Goal: Book appointment/travel/reservation

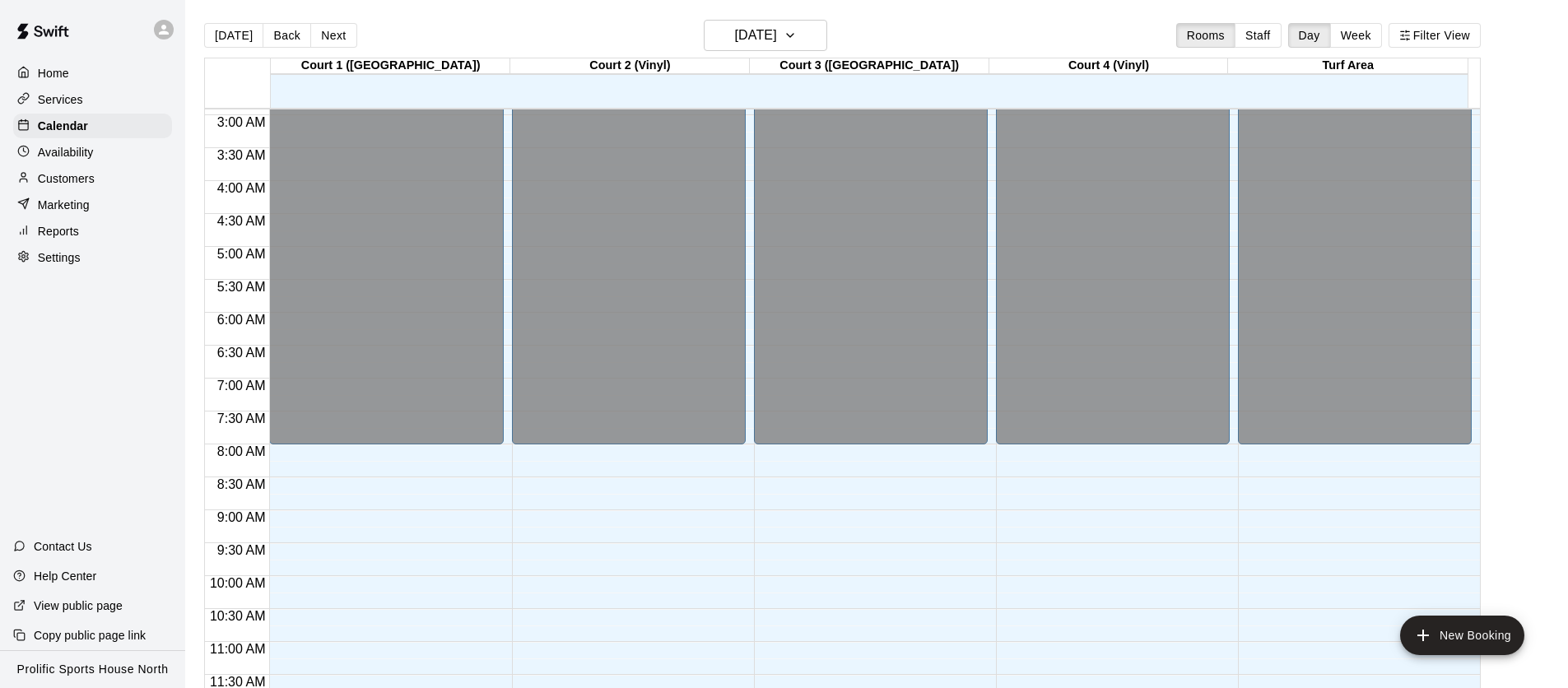
scroll to position [984, 0]
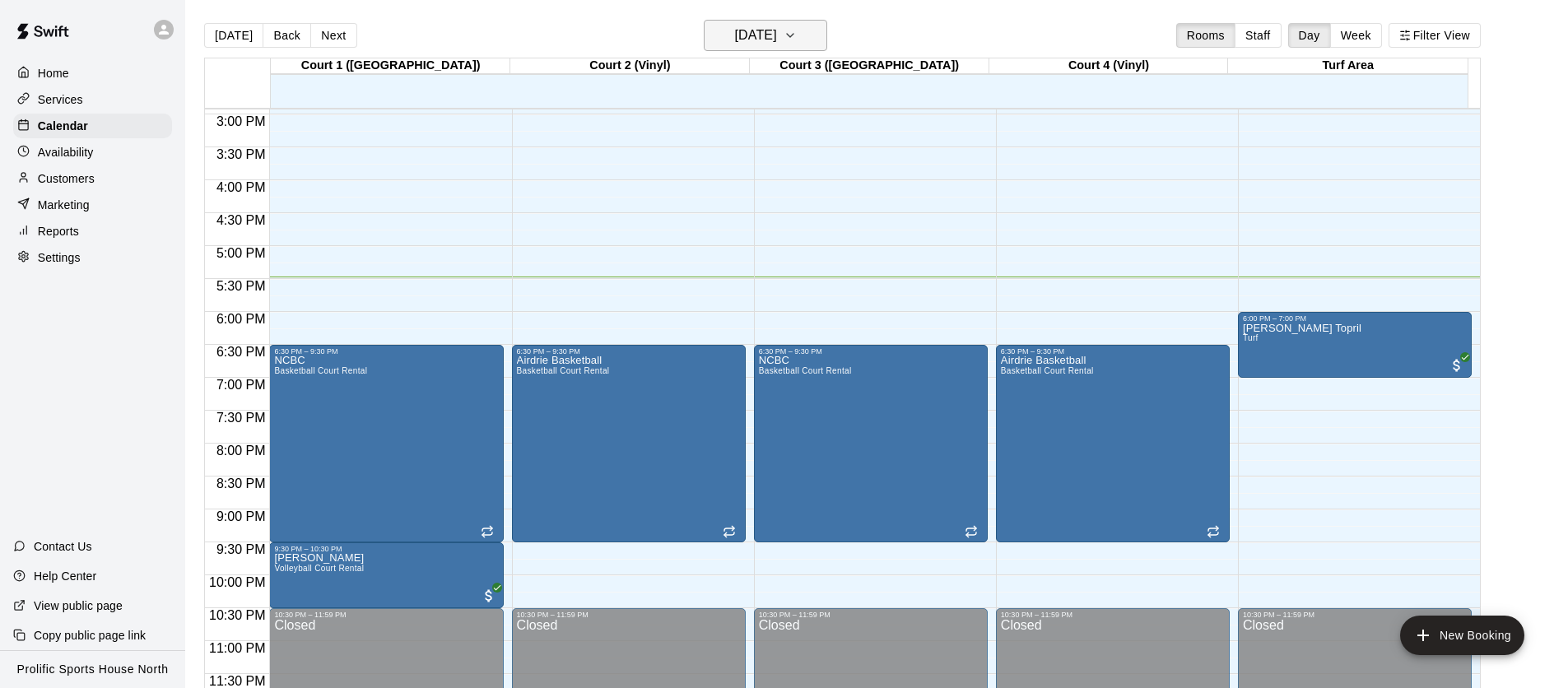
click at [738, 32] on h6 "[DATE]" at bounding box center [756, 35] width 42 height 23
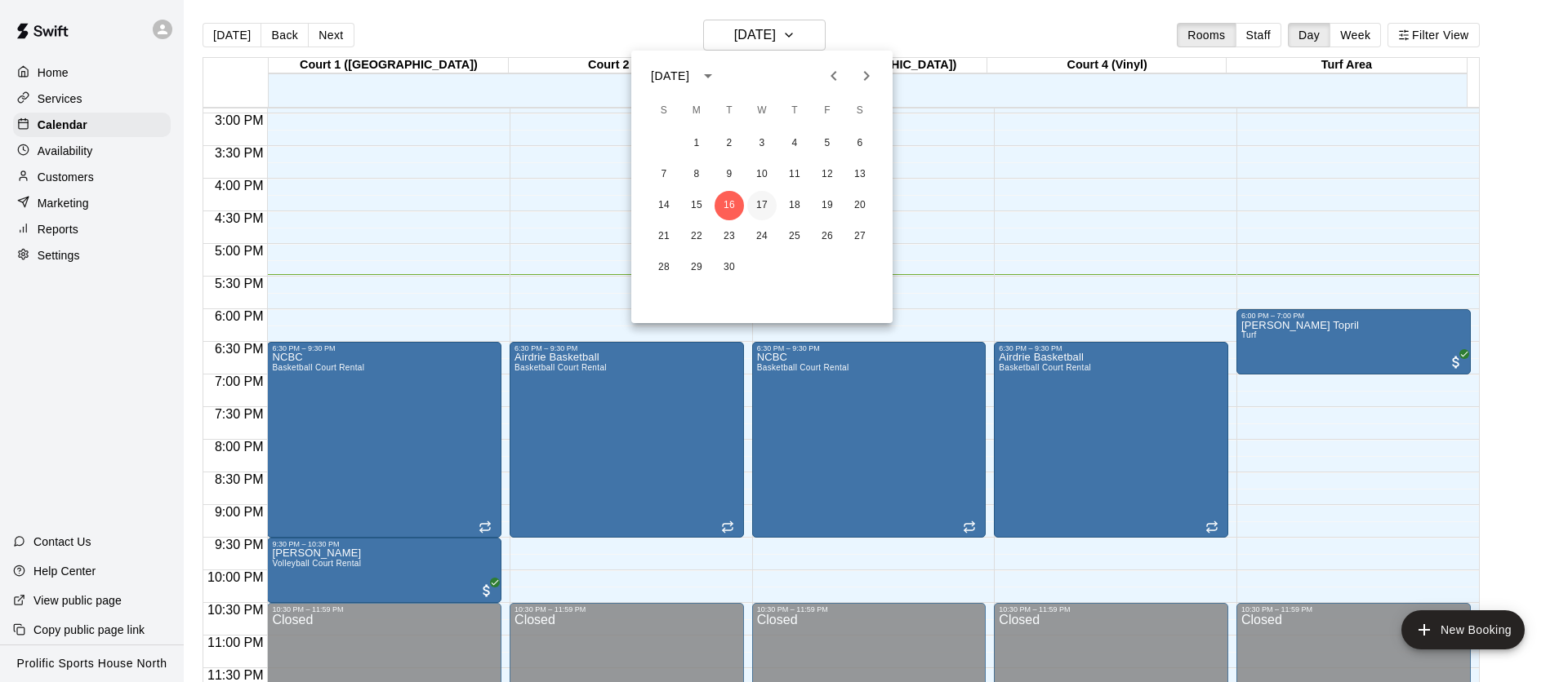
click at [761, 208] on button "17" at bounding box center [762, 206] width 29 height 29
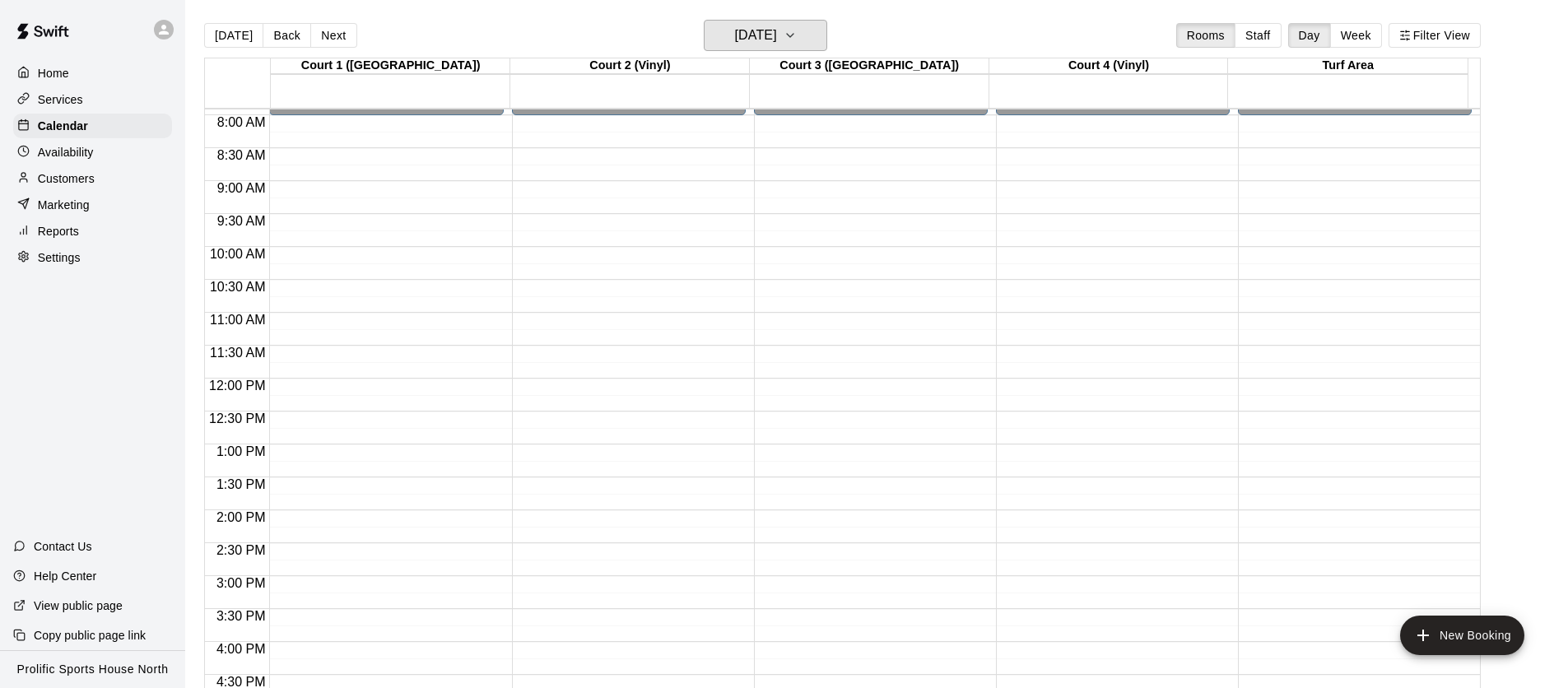
scroll to position [613, 0]
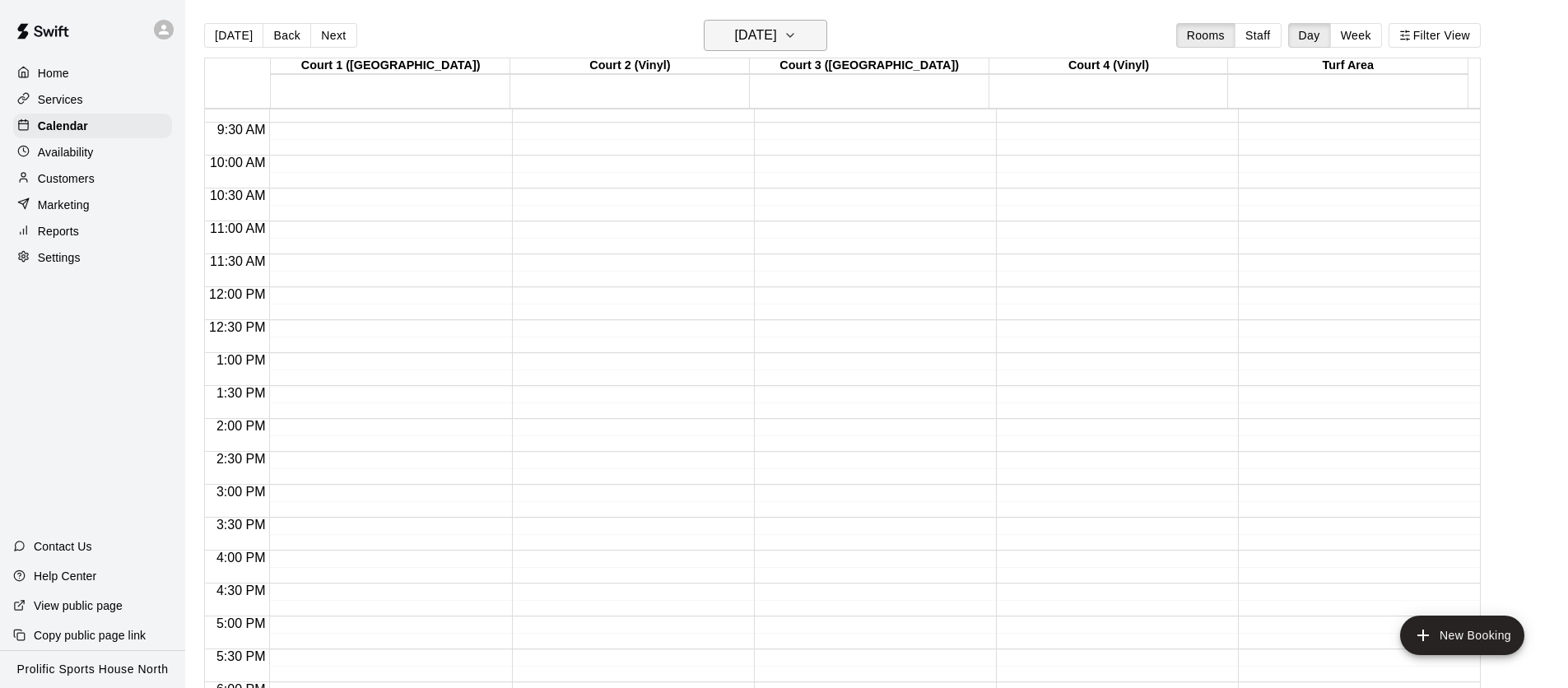
click at [748, 37] on h6 "[DATE]" at bounding box center [756, 35] width 42 height 23
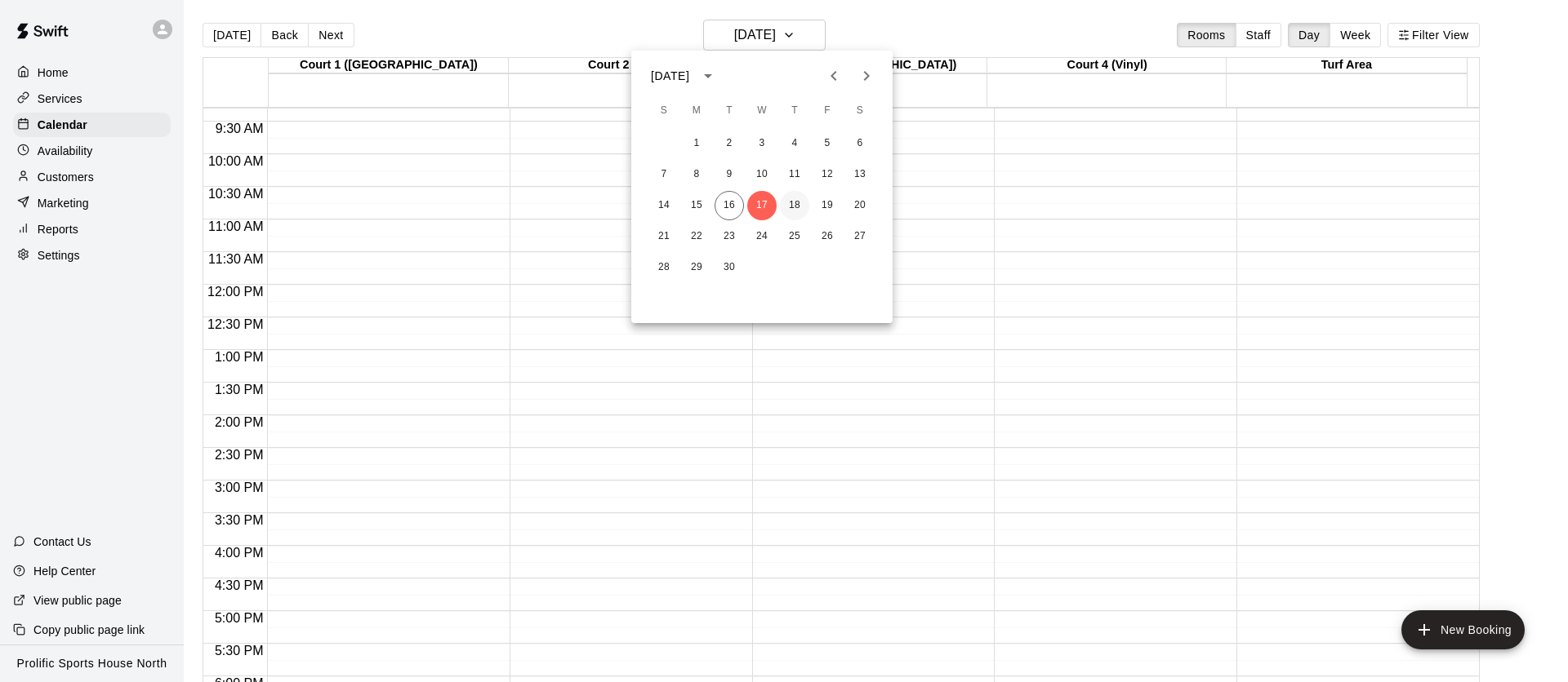
click at [805, 202] on button "18" at bounding box center [795, 206] width 29 height 29
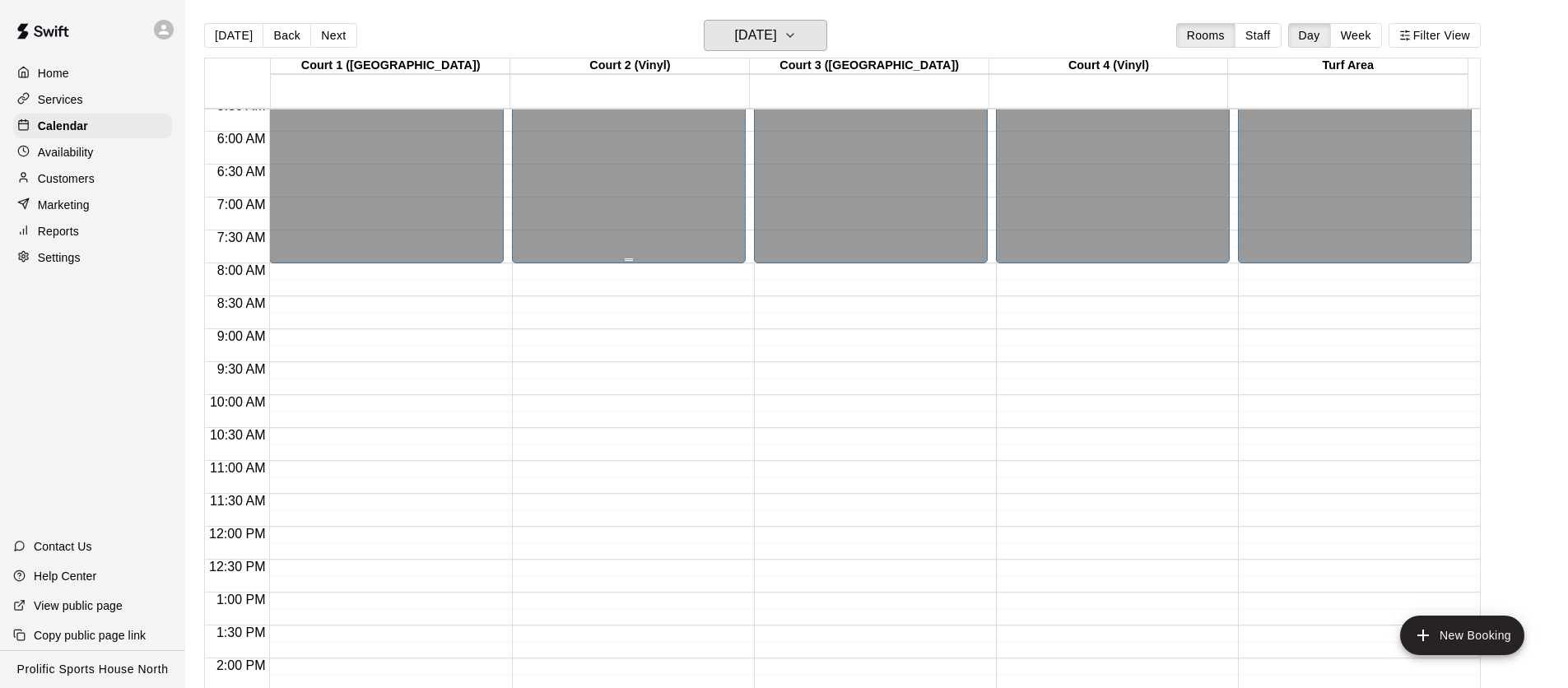
scroll to position [372, 0]
click at [735, 38] on h6 "[DATE]" at bounding box center [756, 35] width 42 height 23
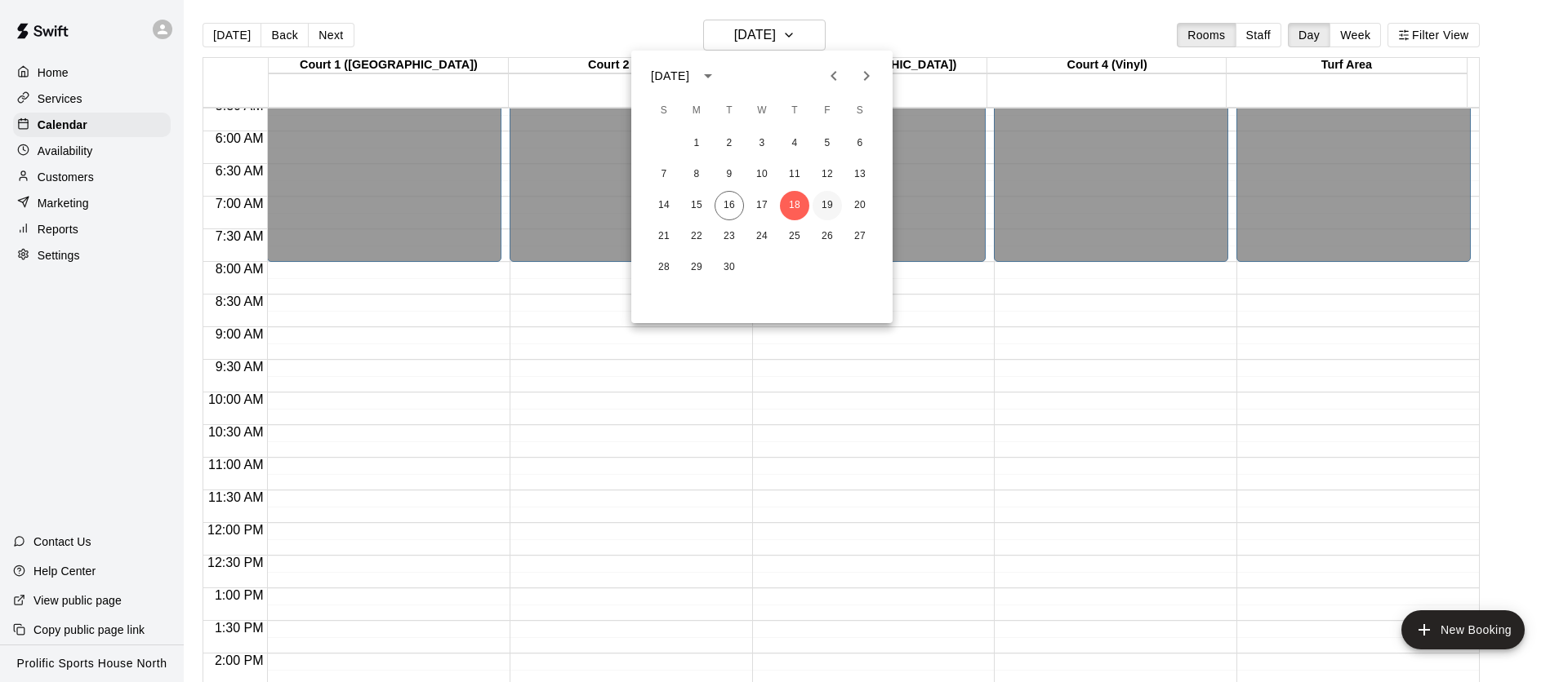
click at [814, 201] on button "19" at bounding box center [828, 206] width 29 height 29
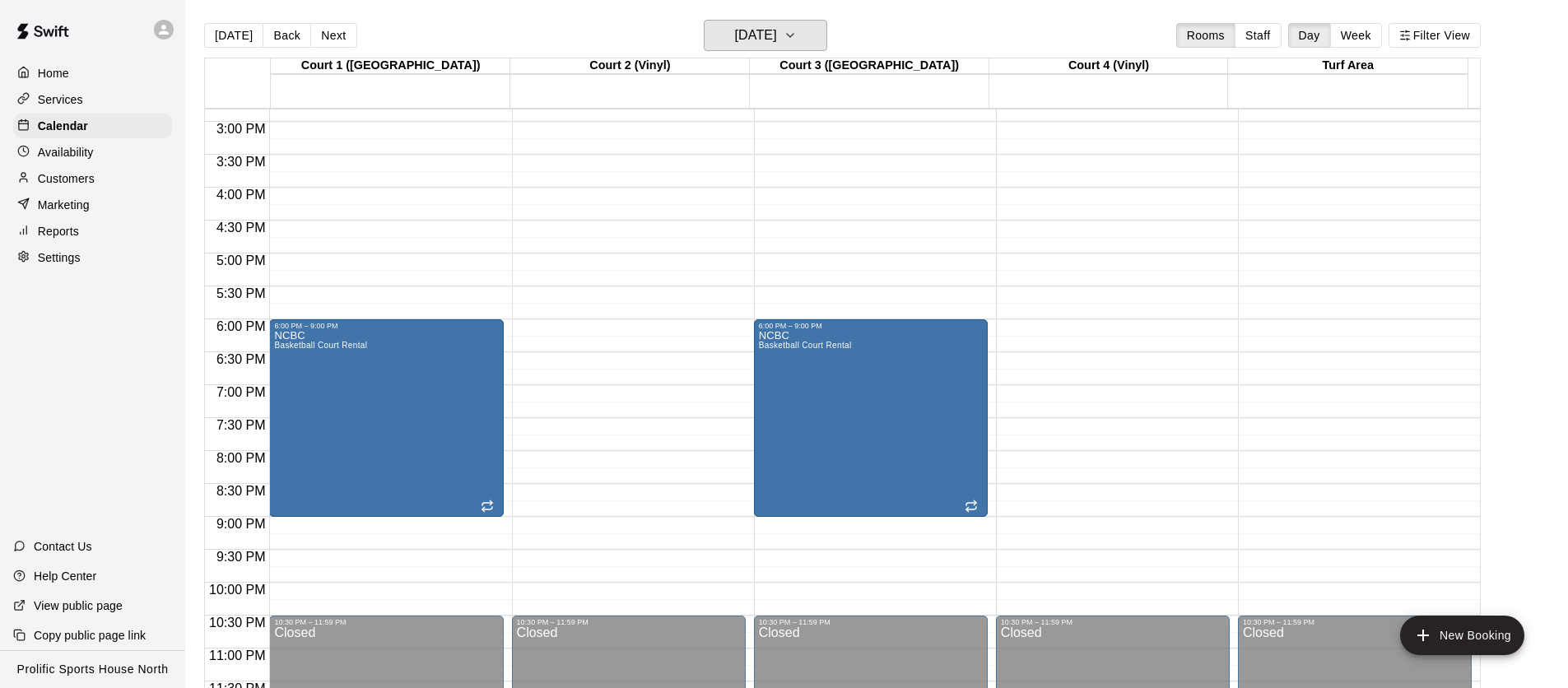
scroll to position [984, 0]
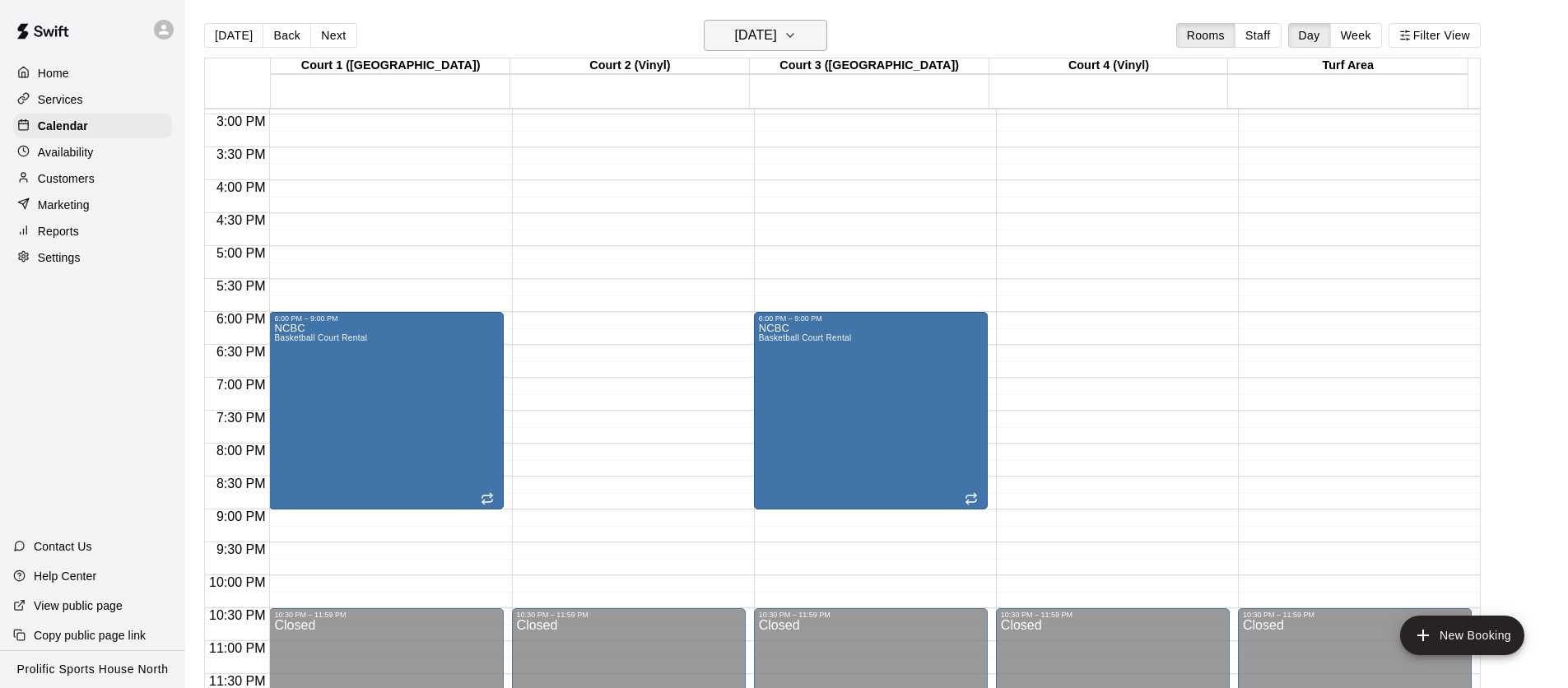
click at [735, 41] on h6 "[DATE]" at bounding box center [756, 35] width 42 height 23
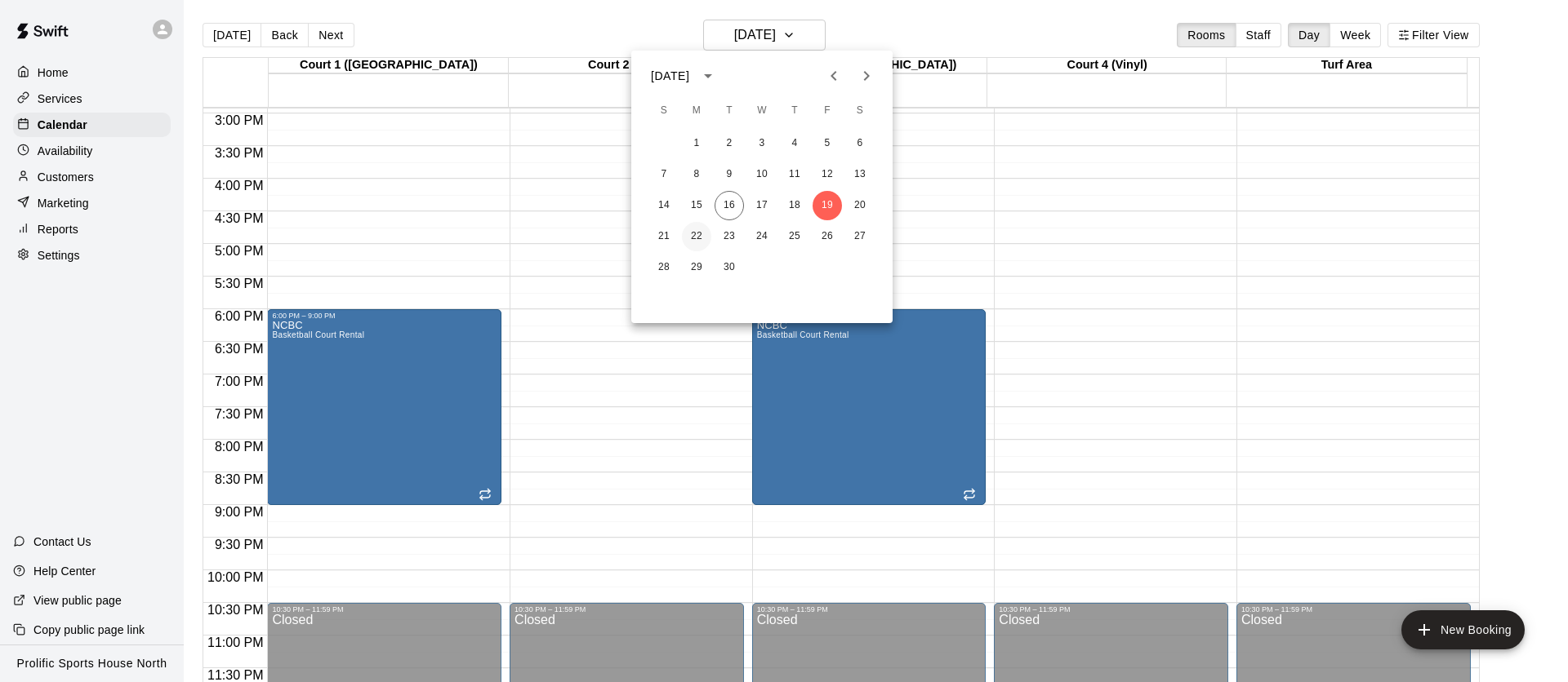
click at [701, 235] on button "22" at bounding box center [697, 237] width 29 height 29
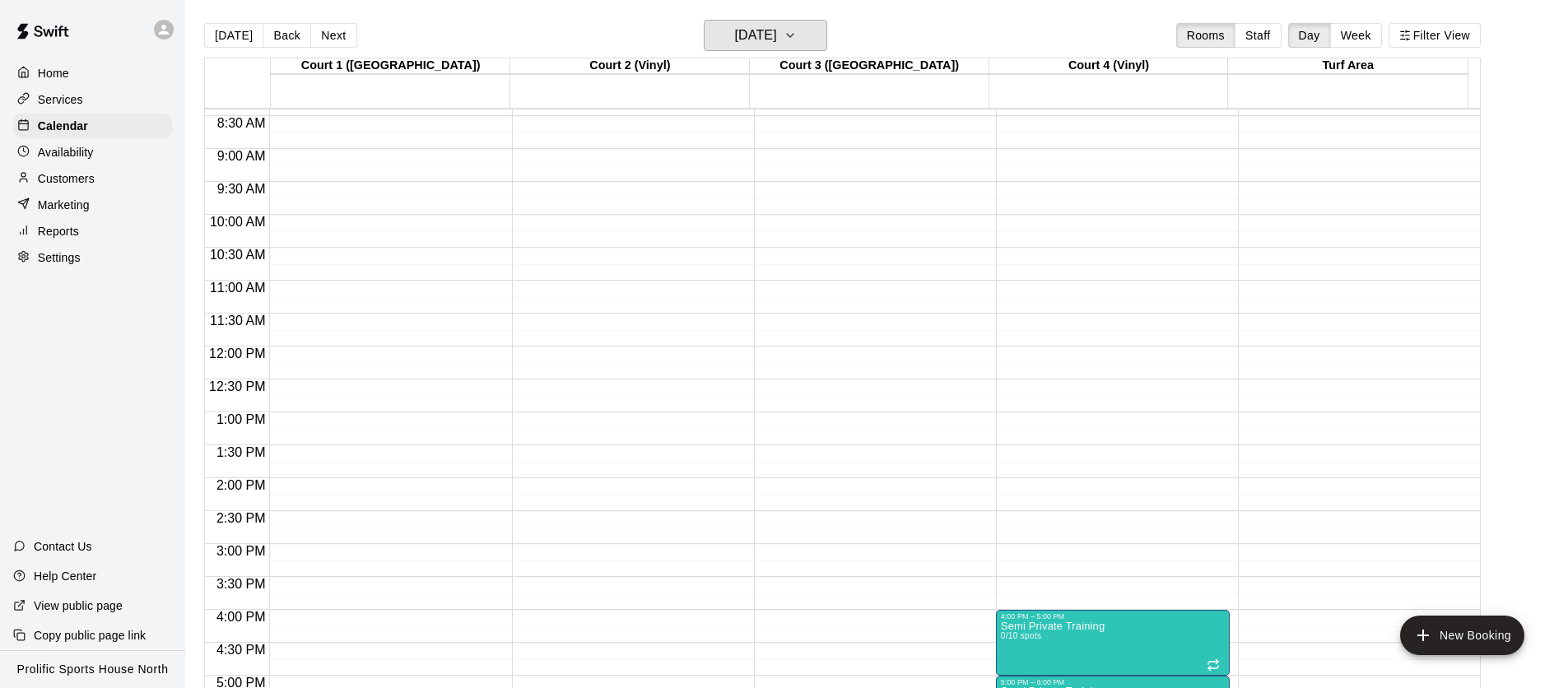
scroll to position [550, 0]
click at [162, 24] on icon at bounding box center [164, 29] width 15 height 15
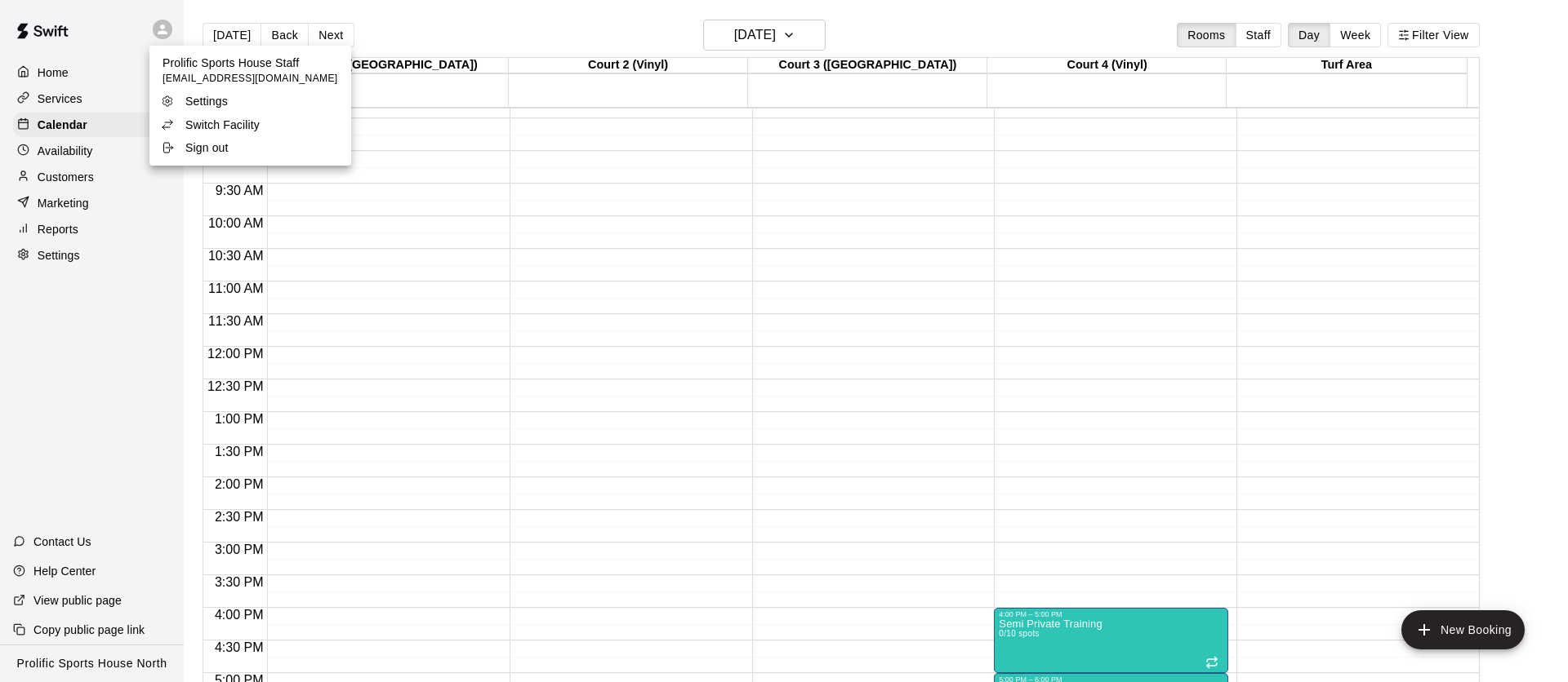
click at [235, 120] on p "Switch Facility" at bounding box center [222, 125] width 74 height 16
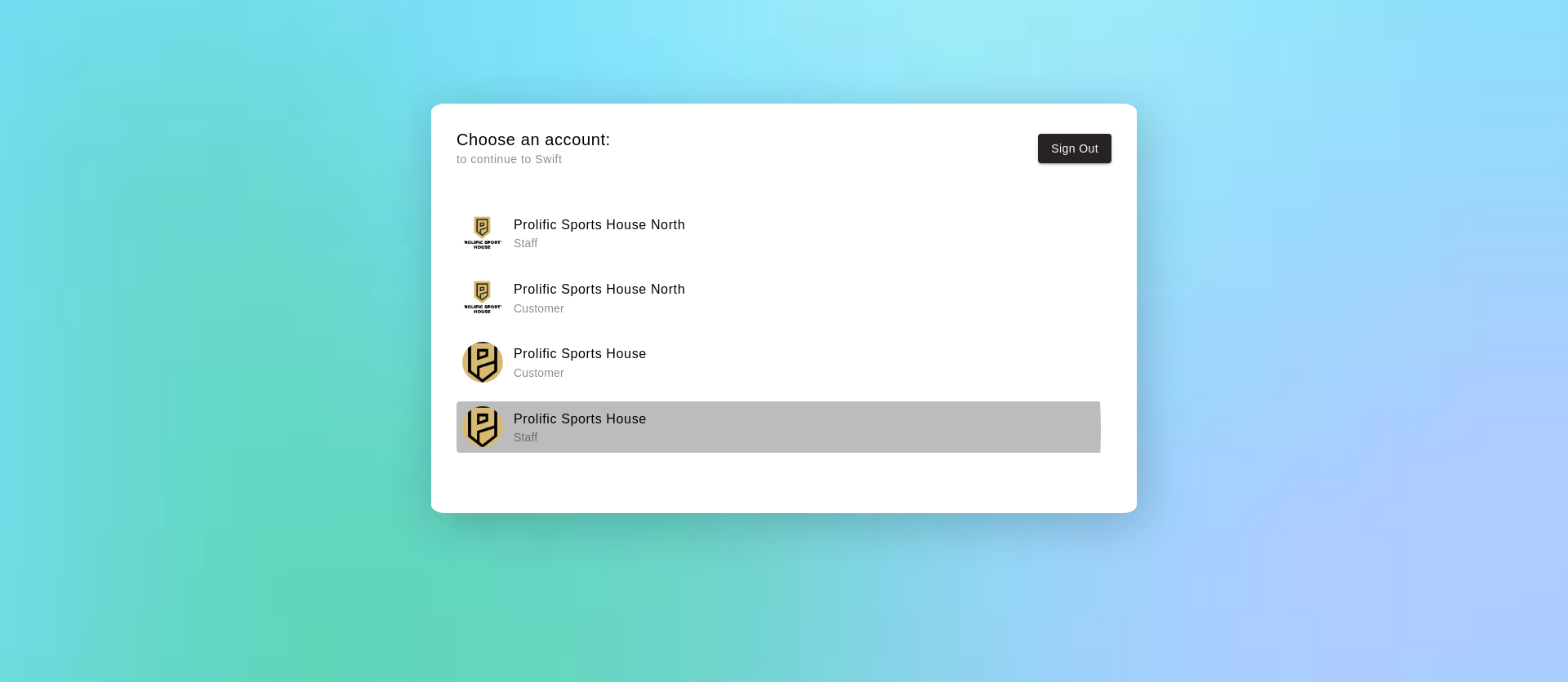
click at [594, 430] on p "Staff" at bounding box center [580, 437] width 133 height 16
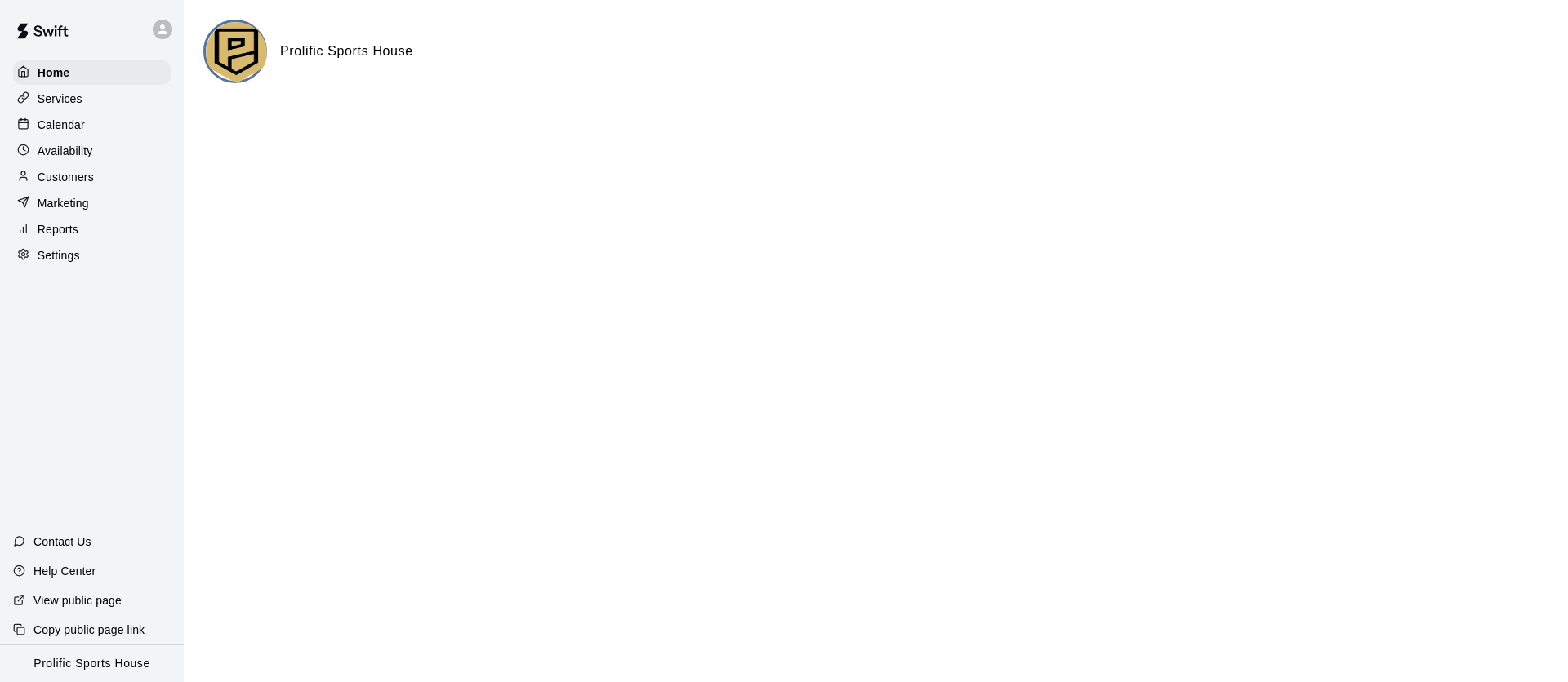
click at [94, 107] on div "Services" at bounding box center [92, 98] width 158 height 24
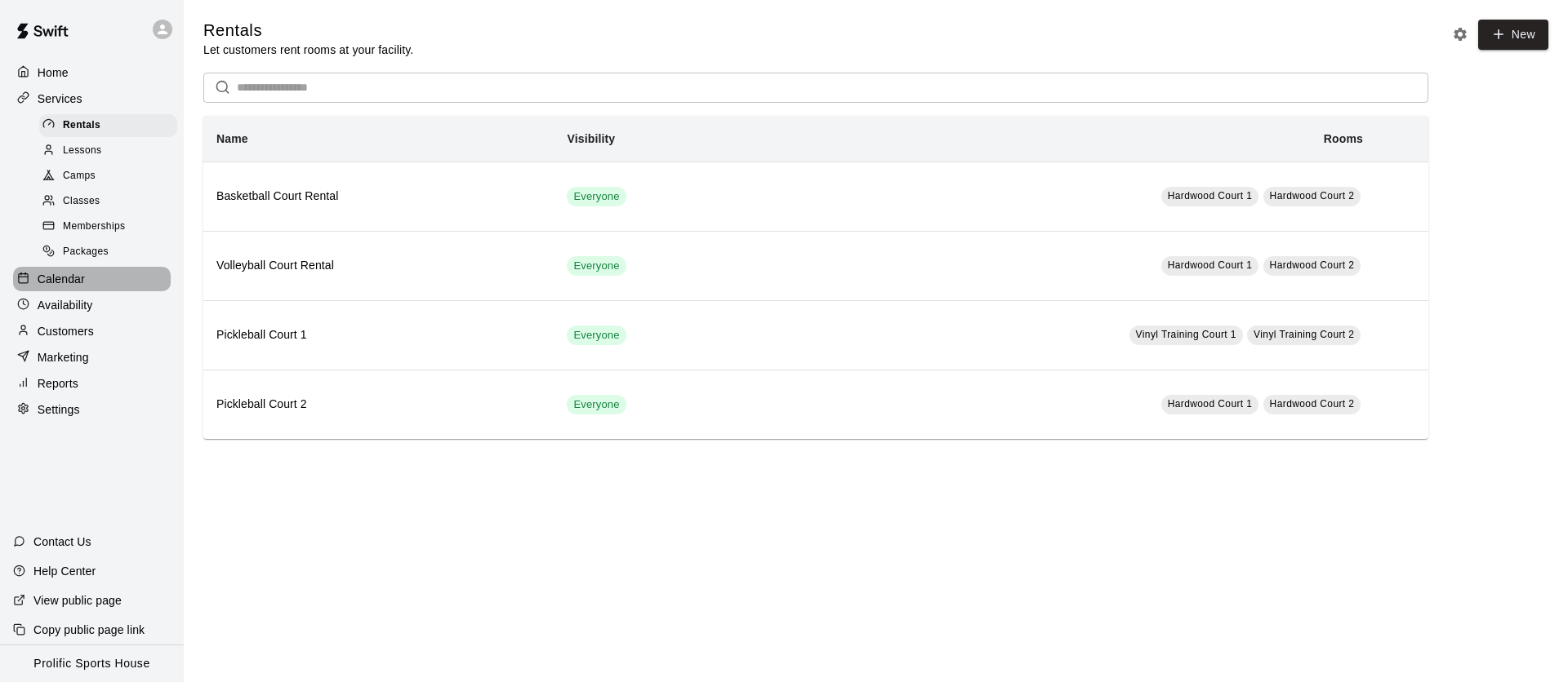
click at [79, 283] on p "Calendar" at bounding box center [61, 279] width 47 height 16
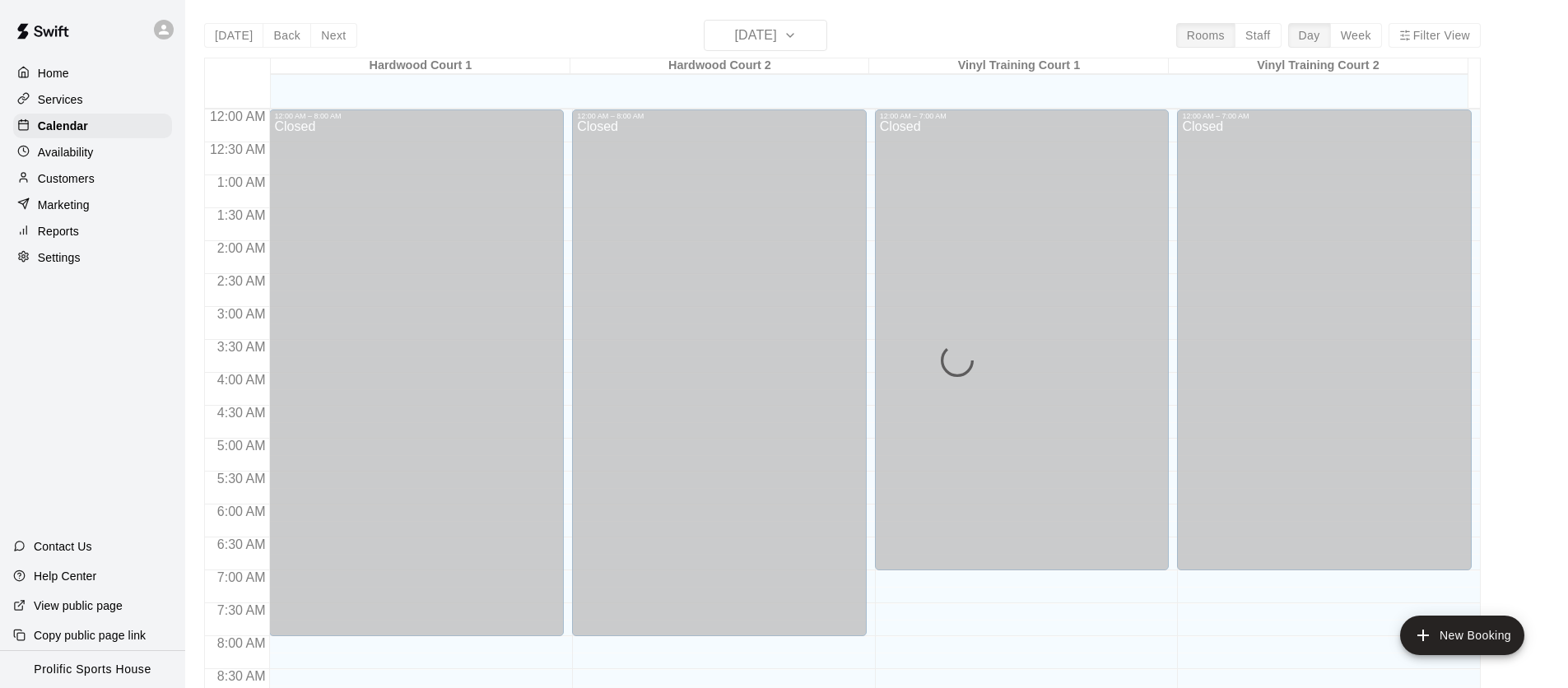
scroll to position [934, 0]
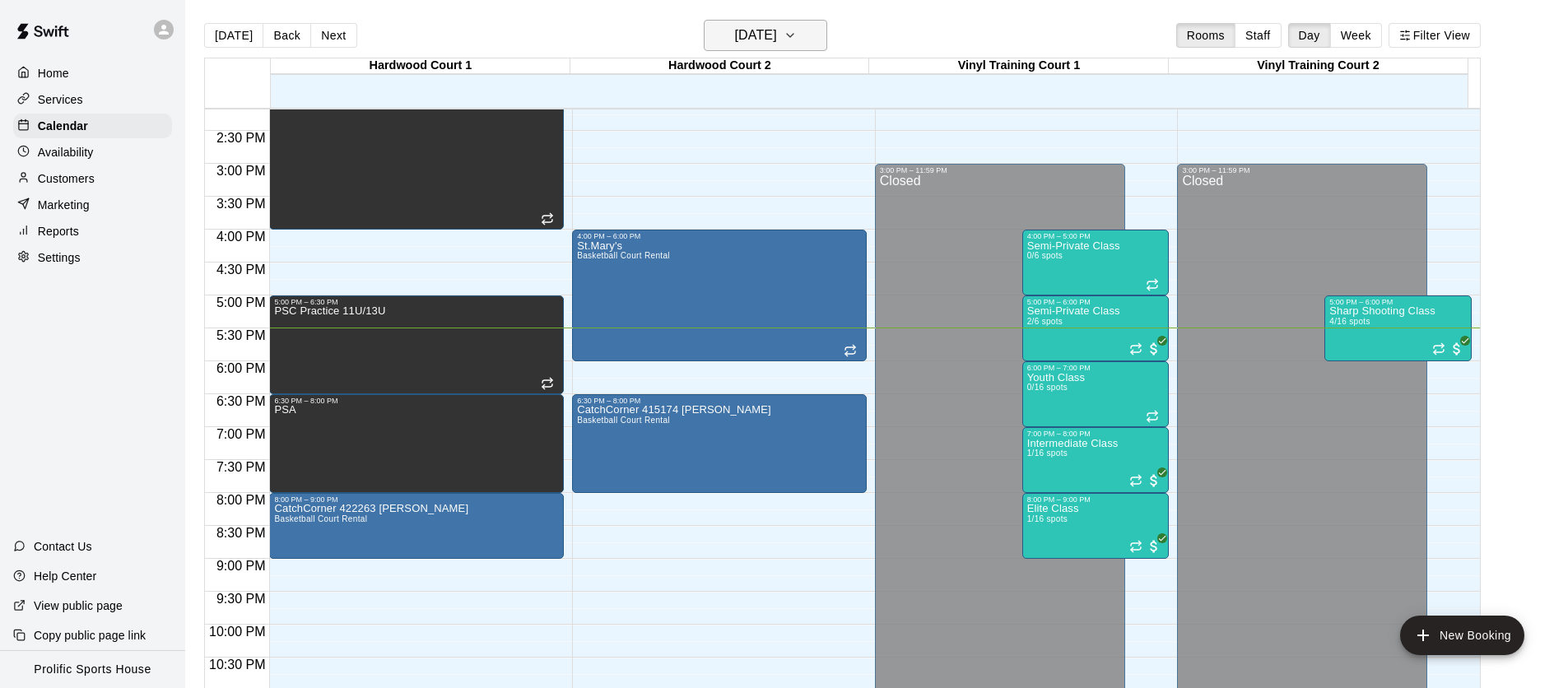
click at [753, 30] on h6 "[DATE]" at bounding box center [756, 35] width 42 height 23
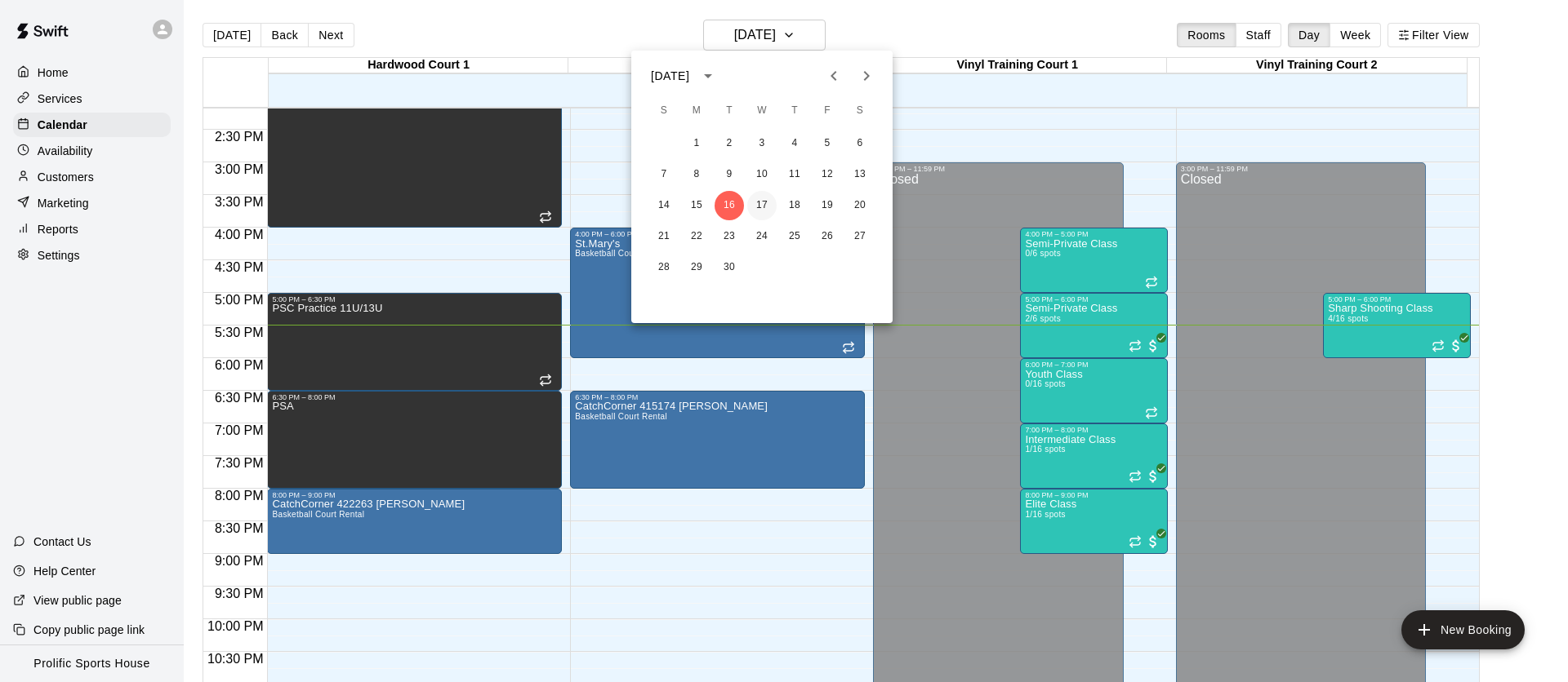
click at [764, 204] on button "17" at bounding box center [762, 206] width 29 height 29
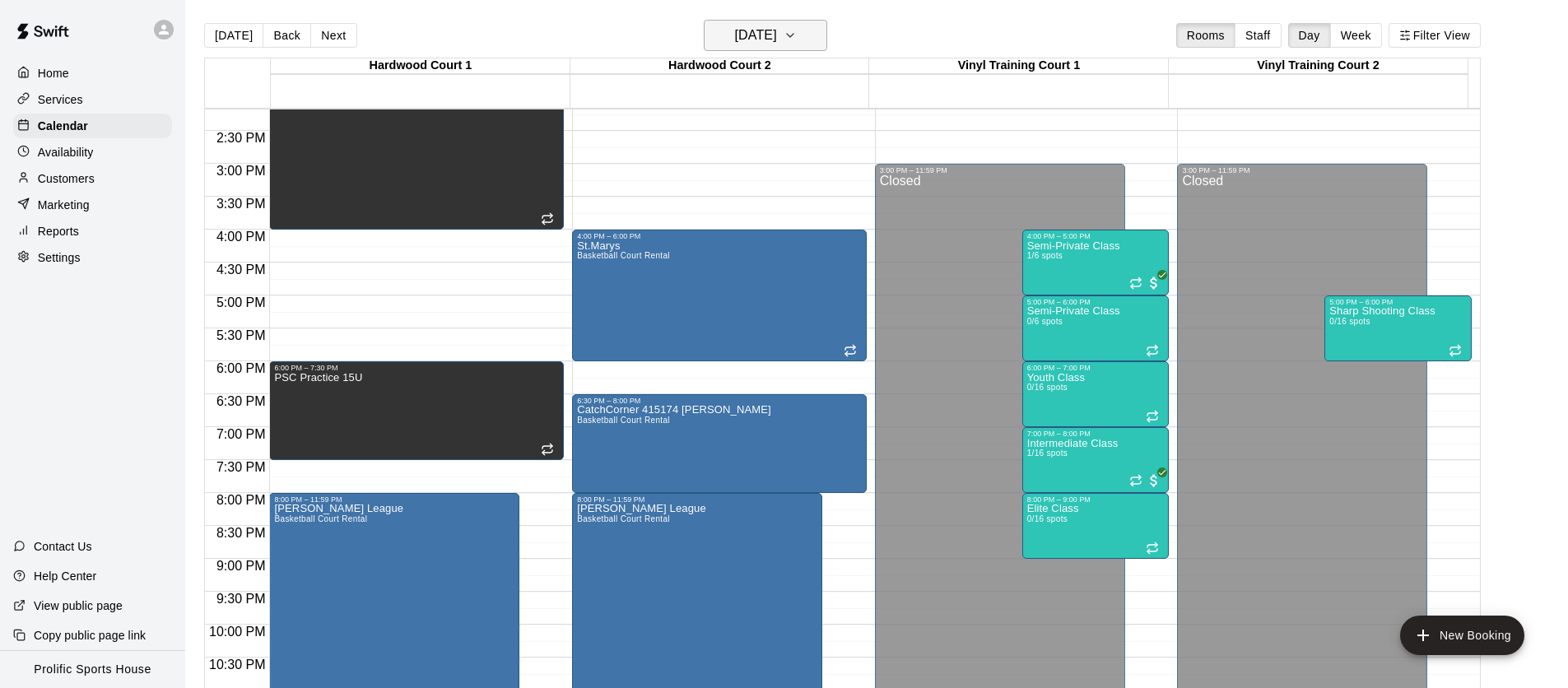
click at [735, 45] on h6 "[DATE]" at bounding box center [756, 35] width 42 height 23
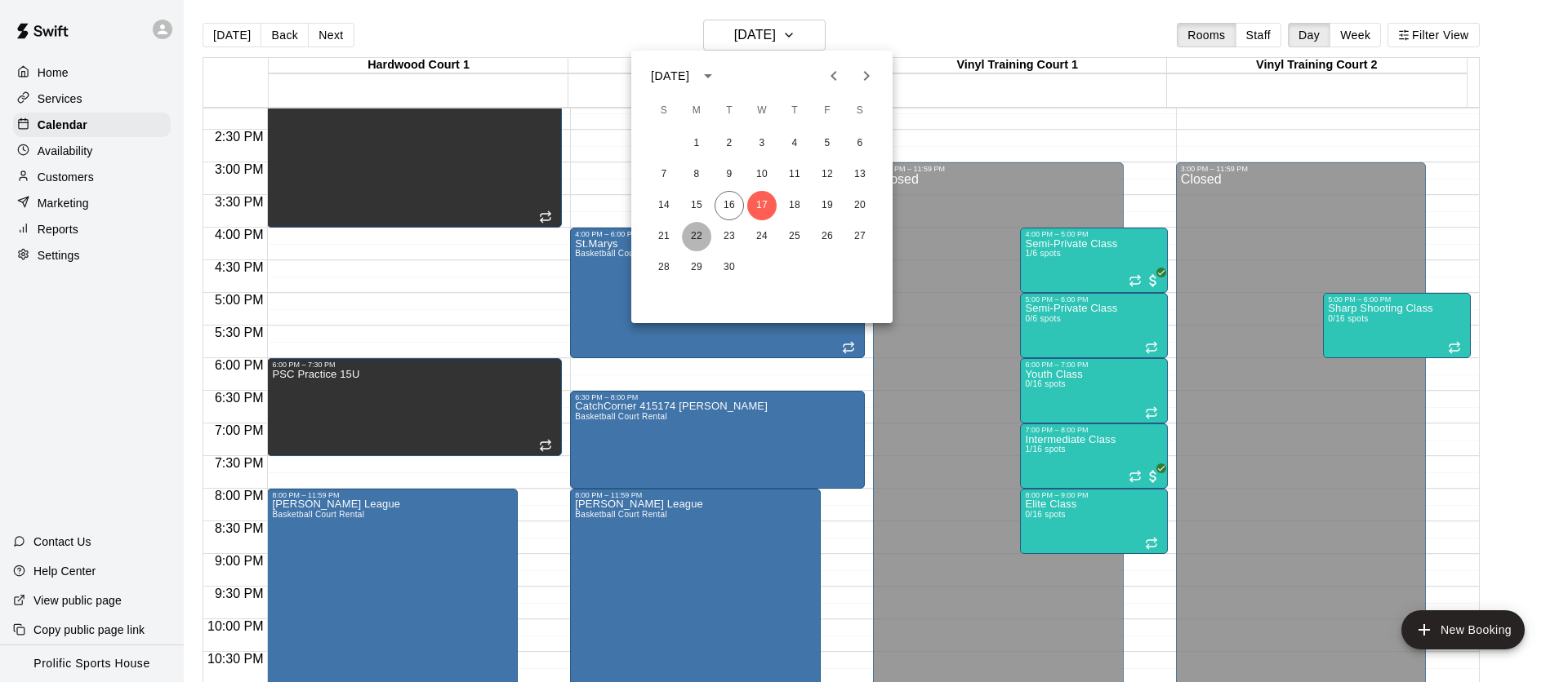
click at [693, 239] on button "22" at bounding box center [697, 237] width 29 height 29
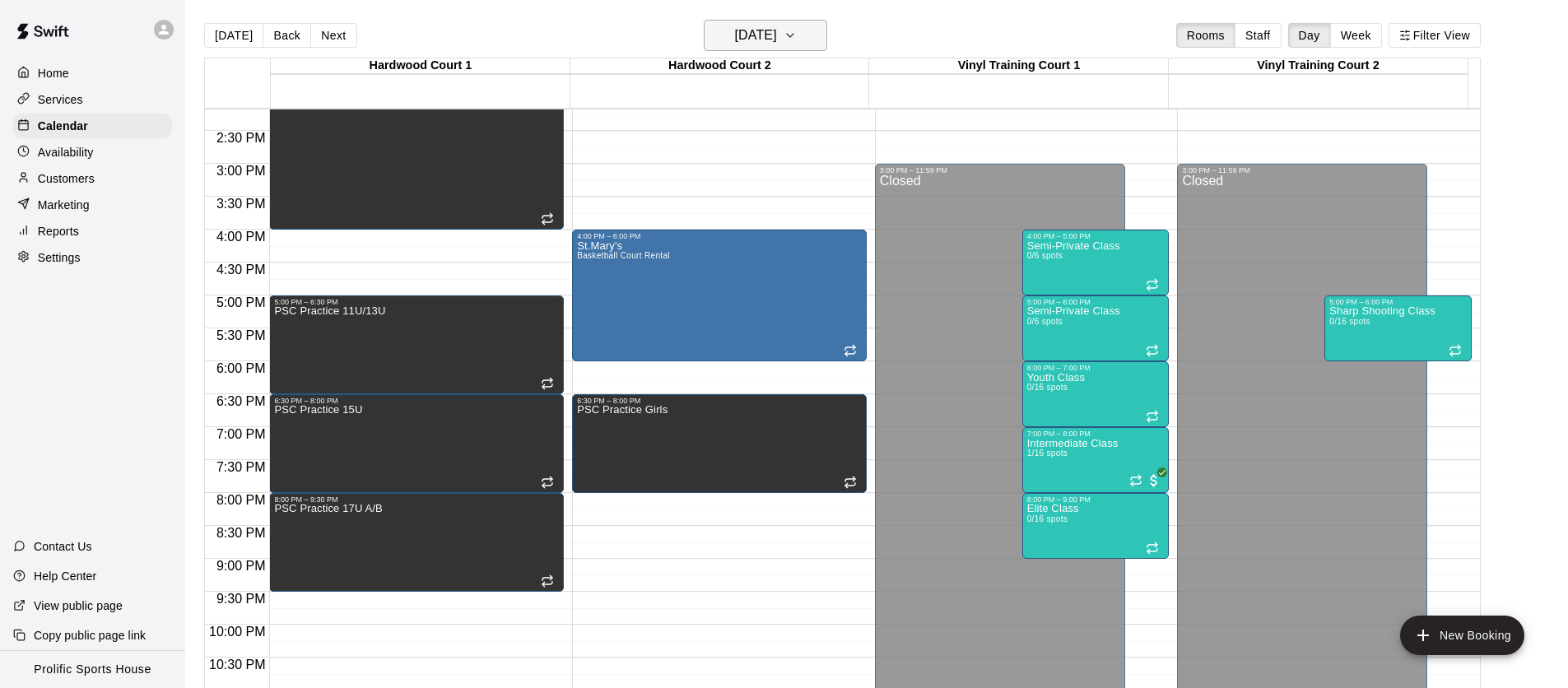
click at [735, 39] on h6 "[DATE]" at bounding box center [756, 35] width 42 height 23
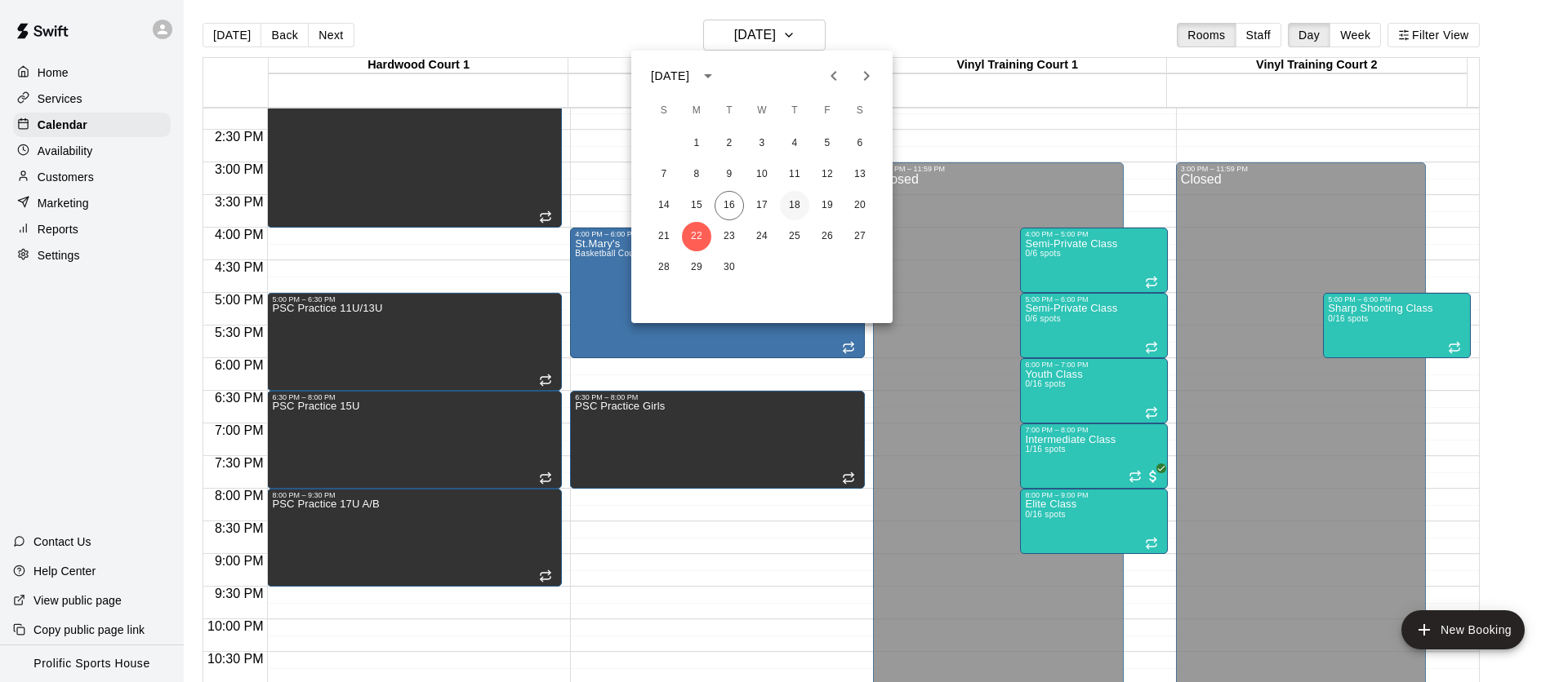
click at [798, 205] on button "18" at bounding box center [795, 206] width 29 height 29
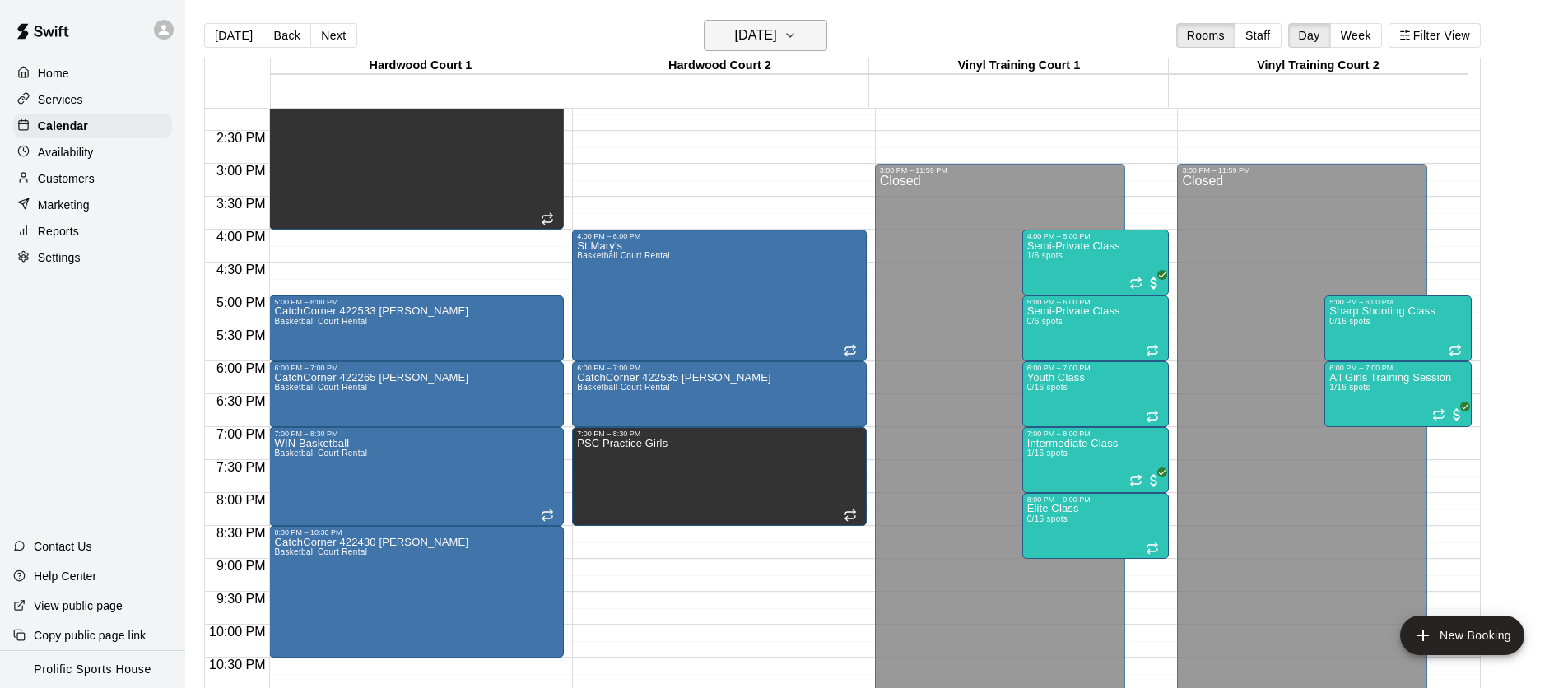
click at [735, 39] on h6 "[DATE]" at bounding box center [756, 35] width 42 height 23
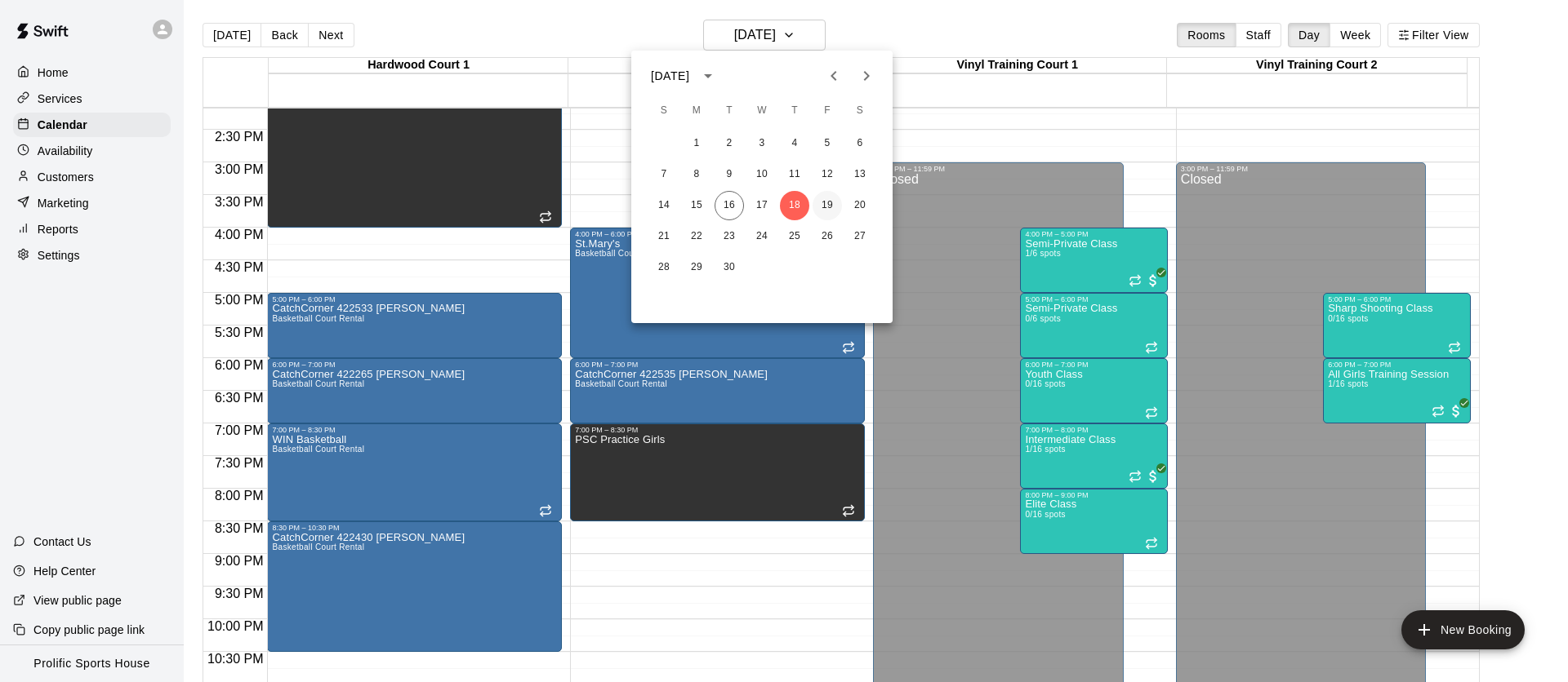
click at [833, 204] on button "19" at bounding box center [828, 206] width 29 height 29
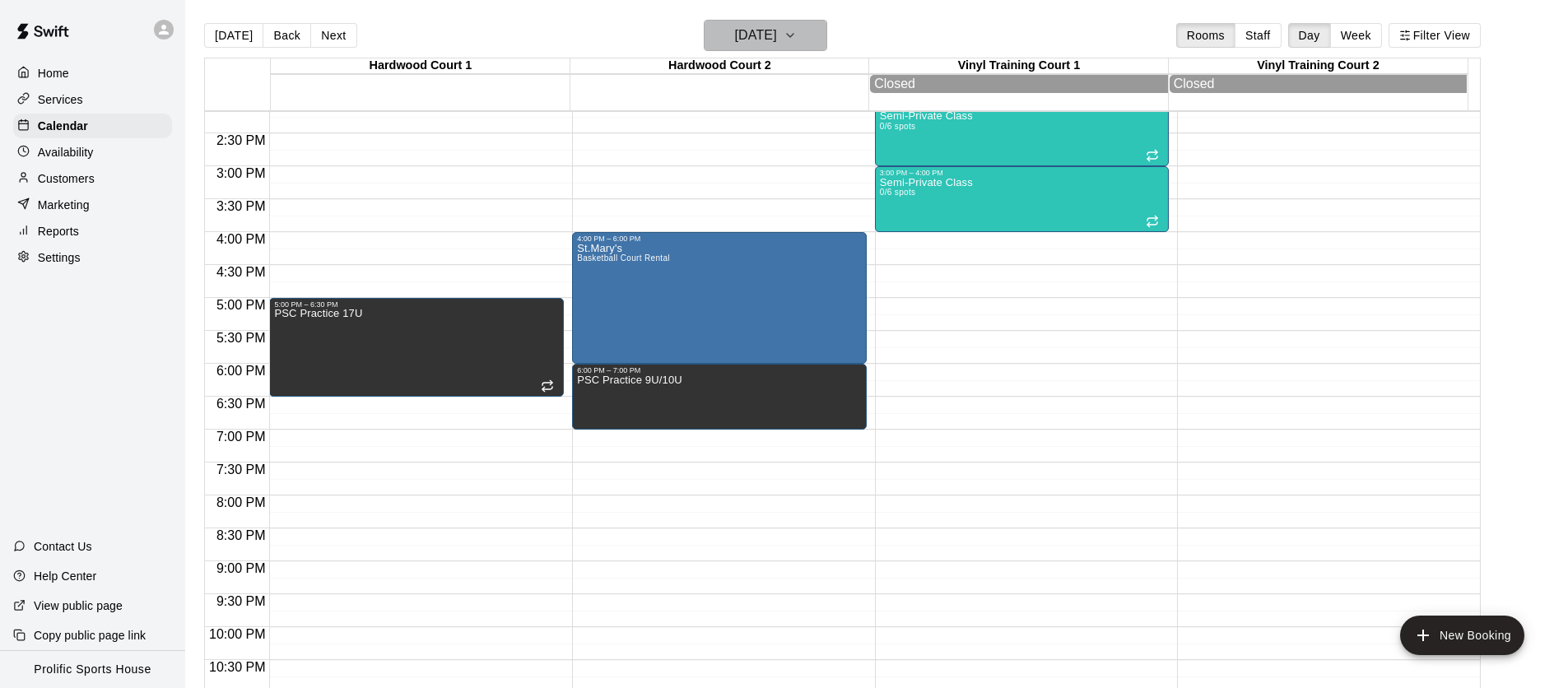
click at [759, 44] on h6 "[DATE]" at bounding box center [756, 35] width 42 height 23
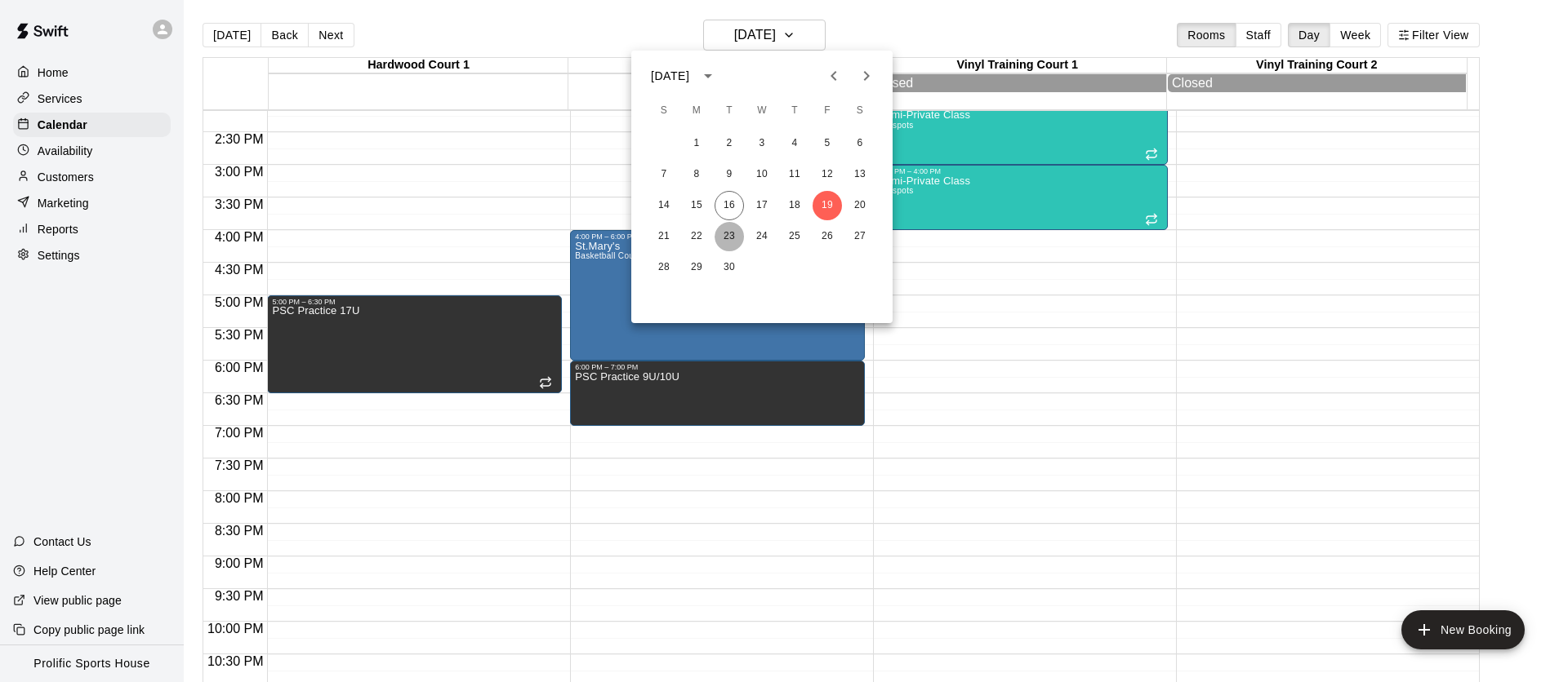
click at [723, 234] on button "23" at bounding box center [730, 237] width 29 height 29
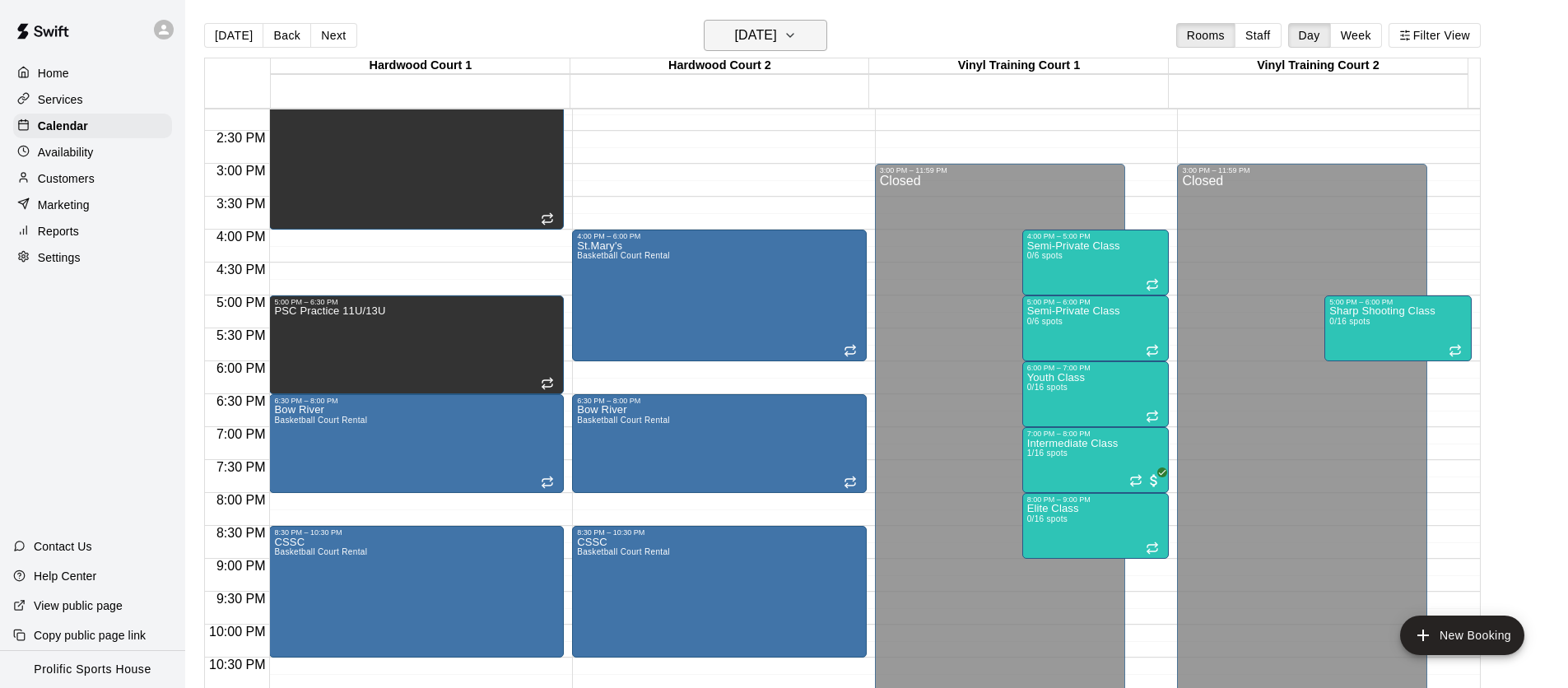
click at [753, 29] on h6 "[DATE]" at bounding box center [756, 35] width 42 height 23
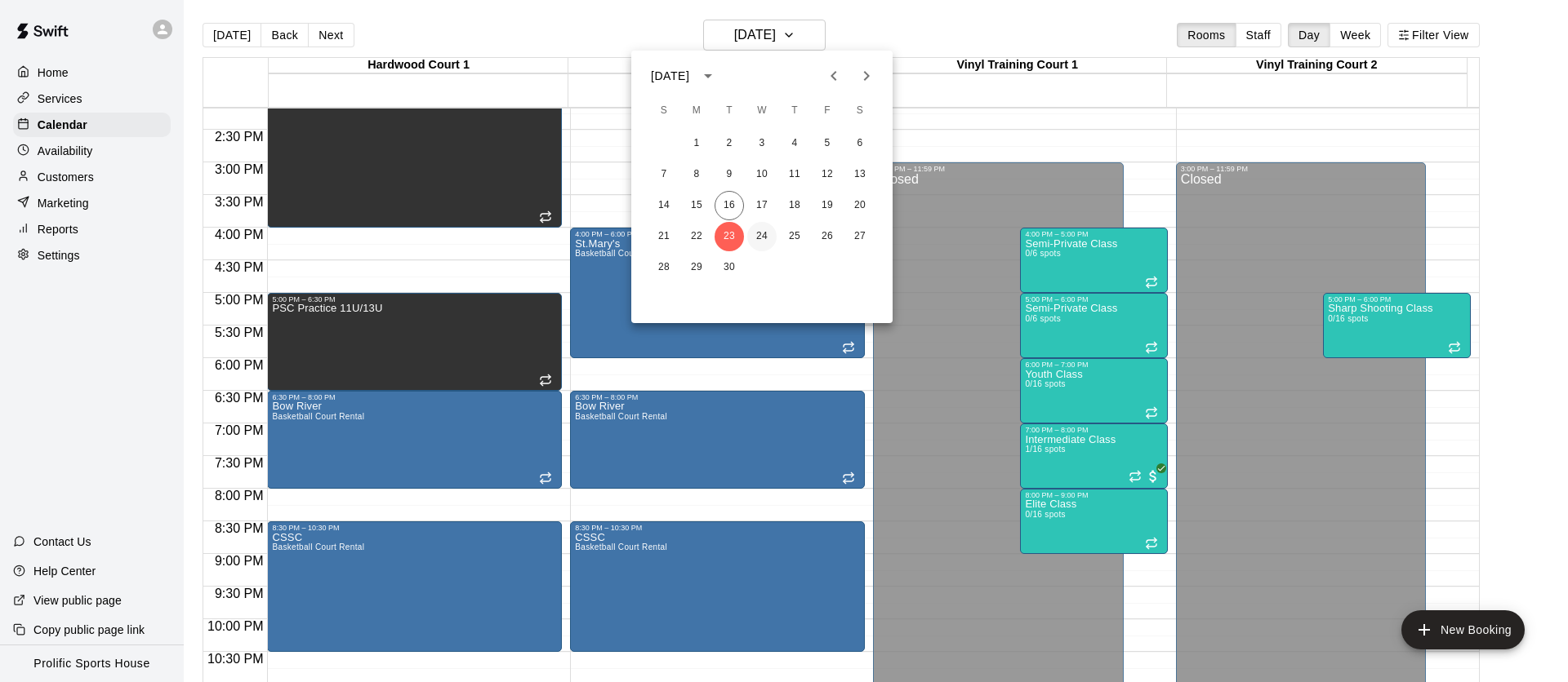
click at [763, 235] on button "24" at bounding box center [762, 237] width 29 height 29
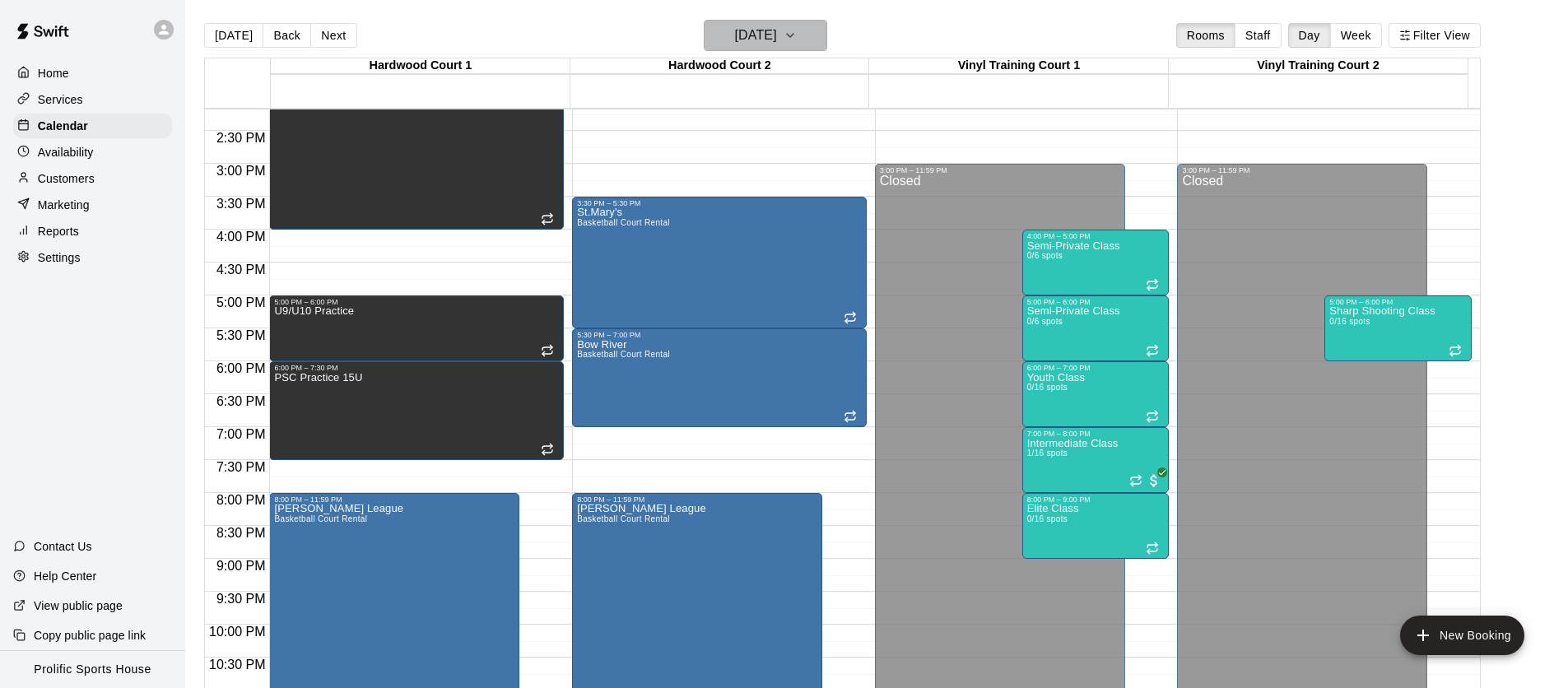
click at [743, 31] on h6 "[DATE]" at bounding box center [756, 35] width 42 height 23
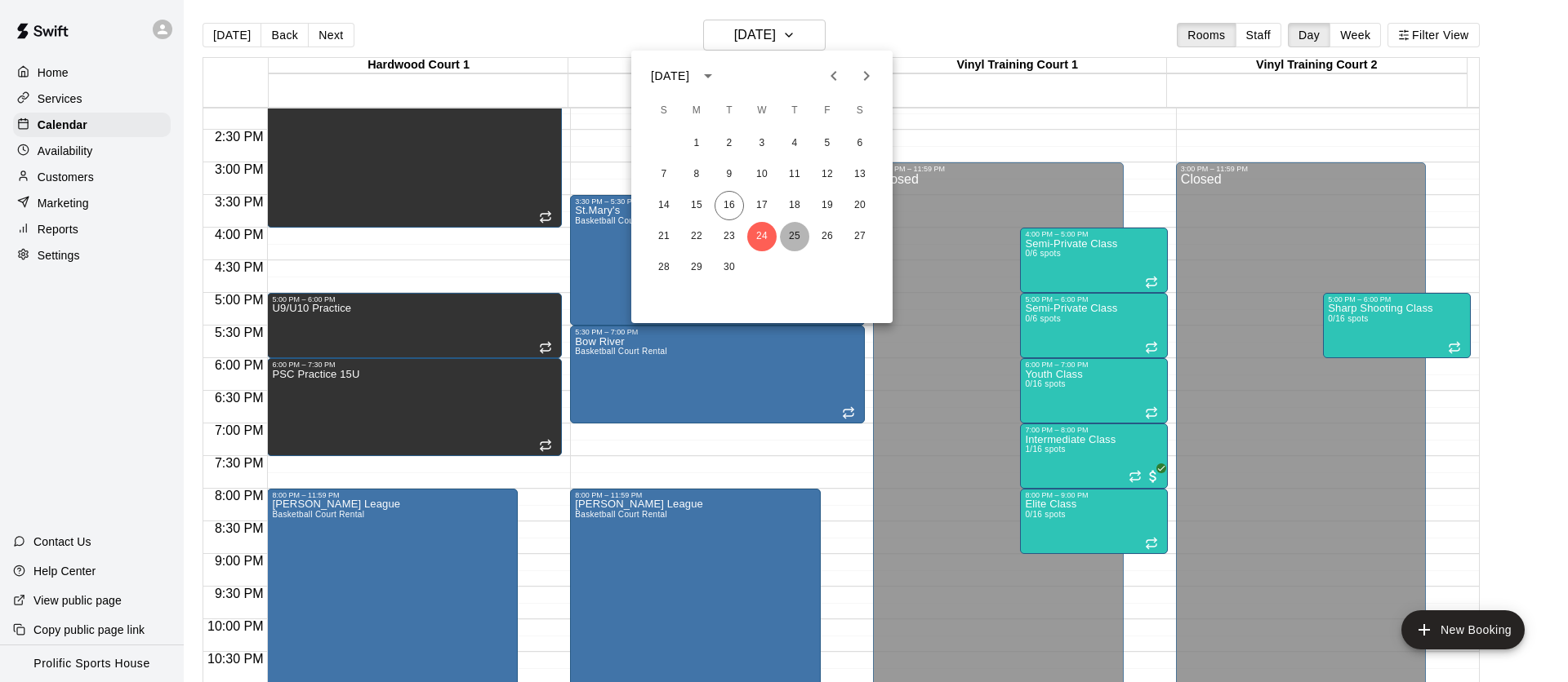
click at [798, 241] on button "25" at bounding box center [795, 237] width 29 height 29
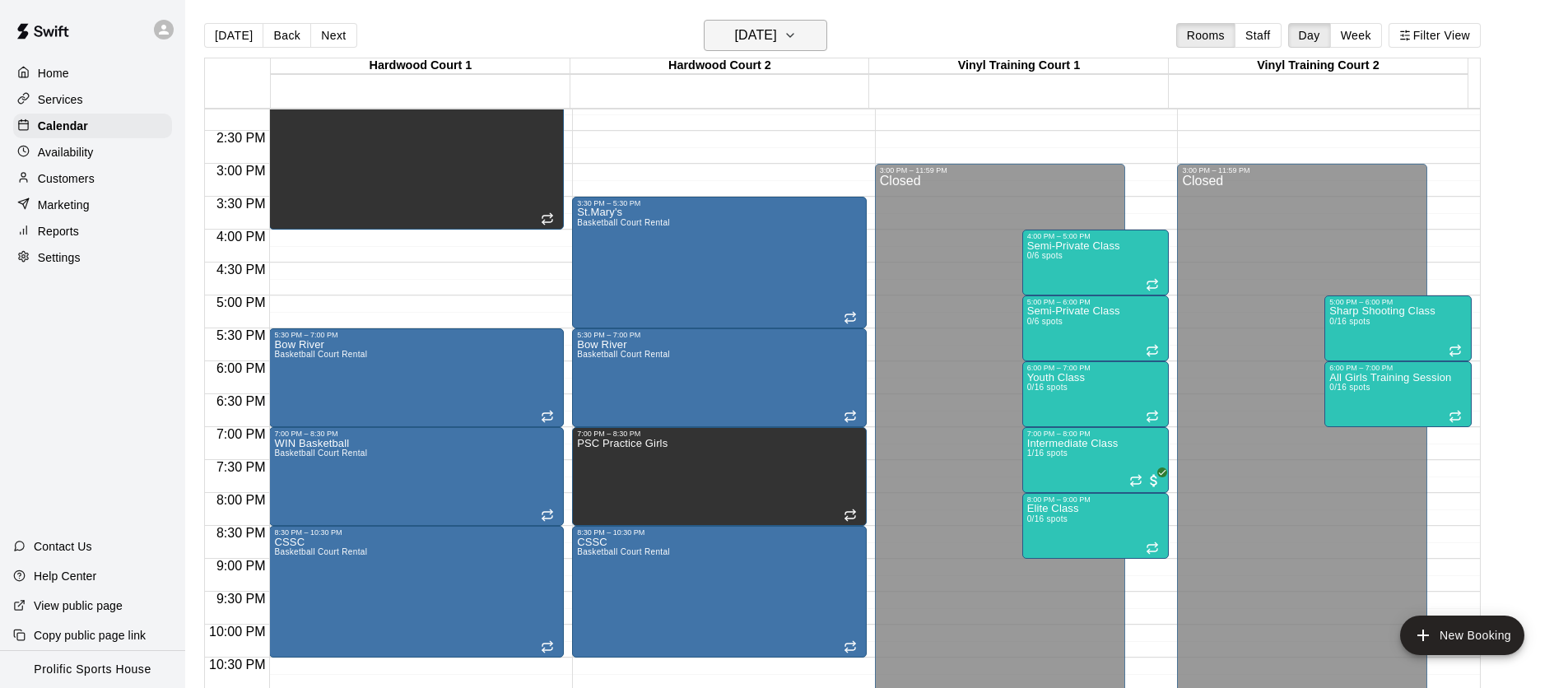
click at [775, 30] on h6 "[DATE]" at bounding box center [756, 35] width 42 height 23
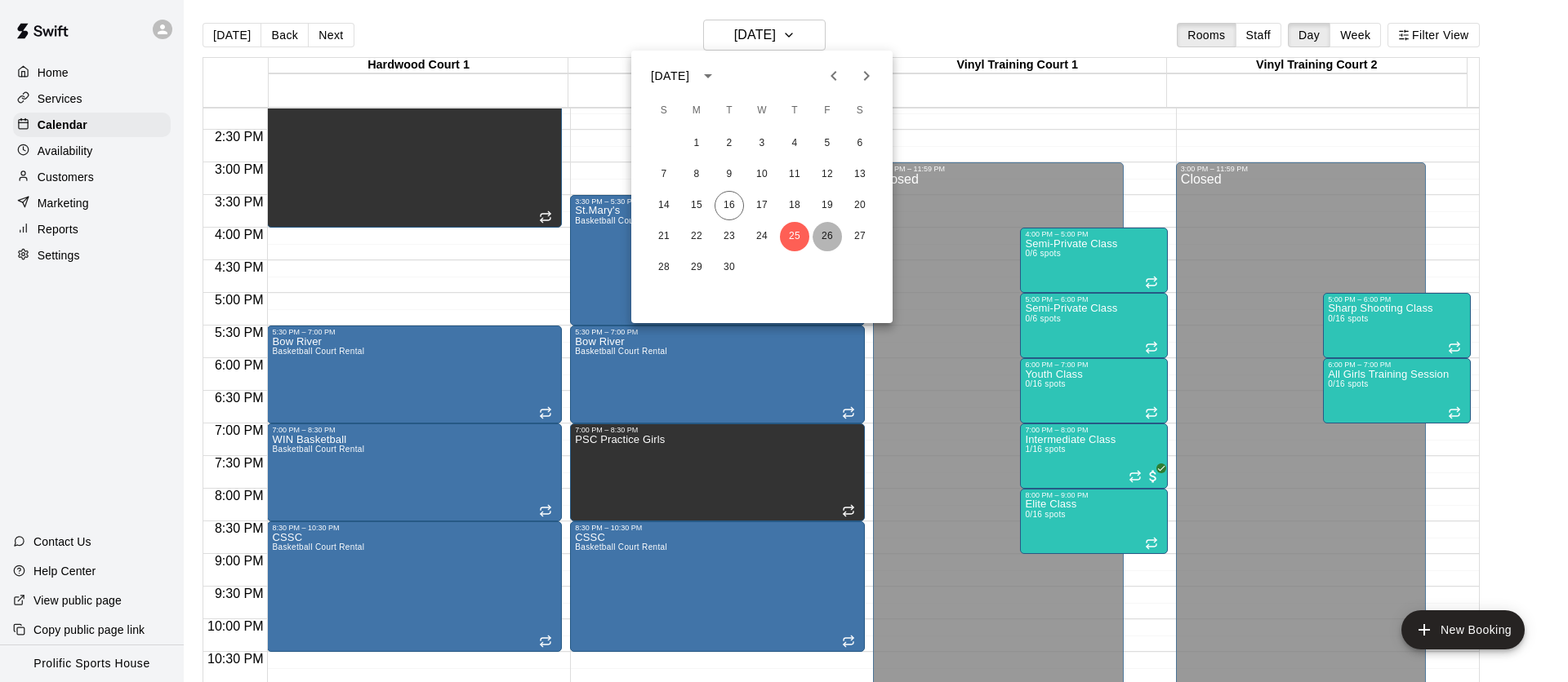
click at [837, 243] on button "26" at bounding box center [828, 237] width 29 height 29
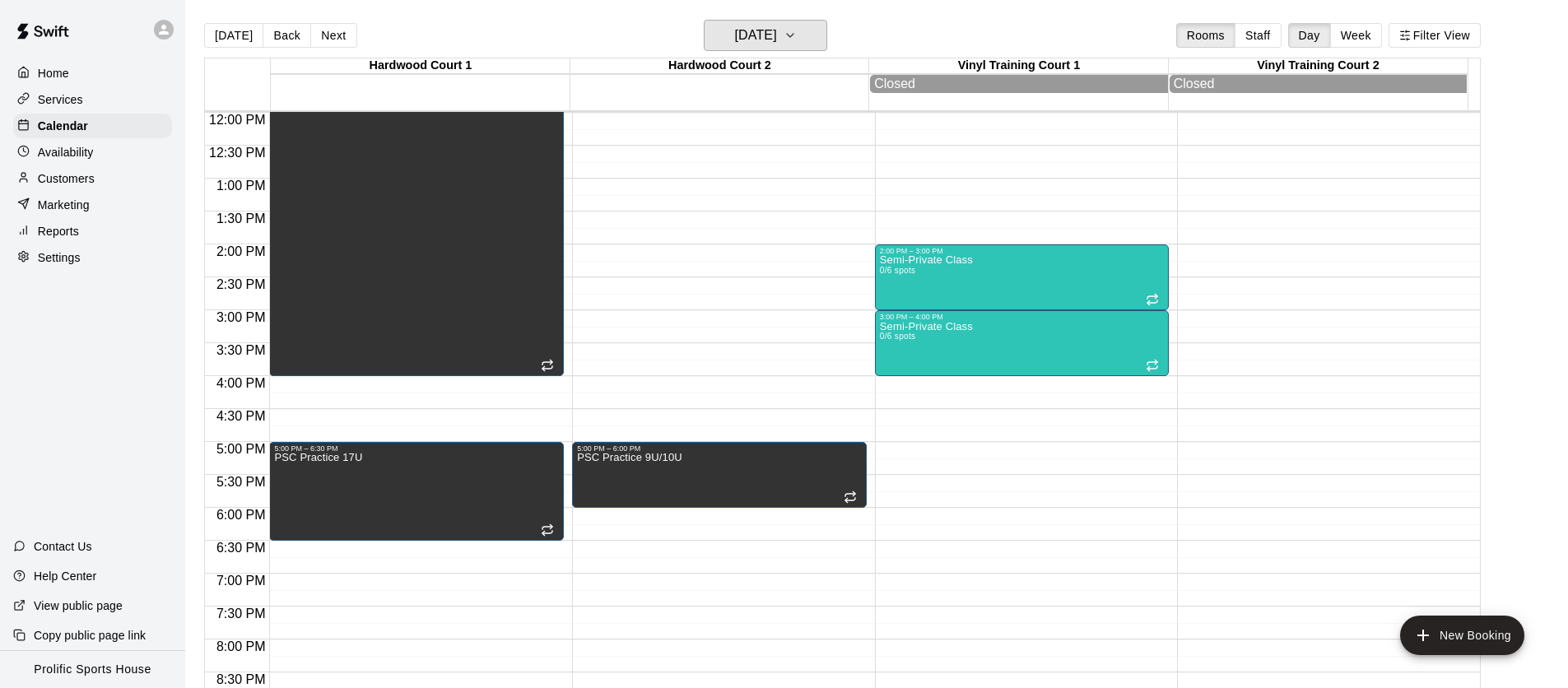
scroll to position [787, 0]
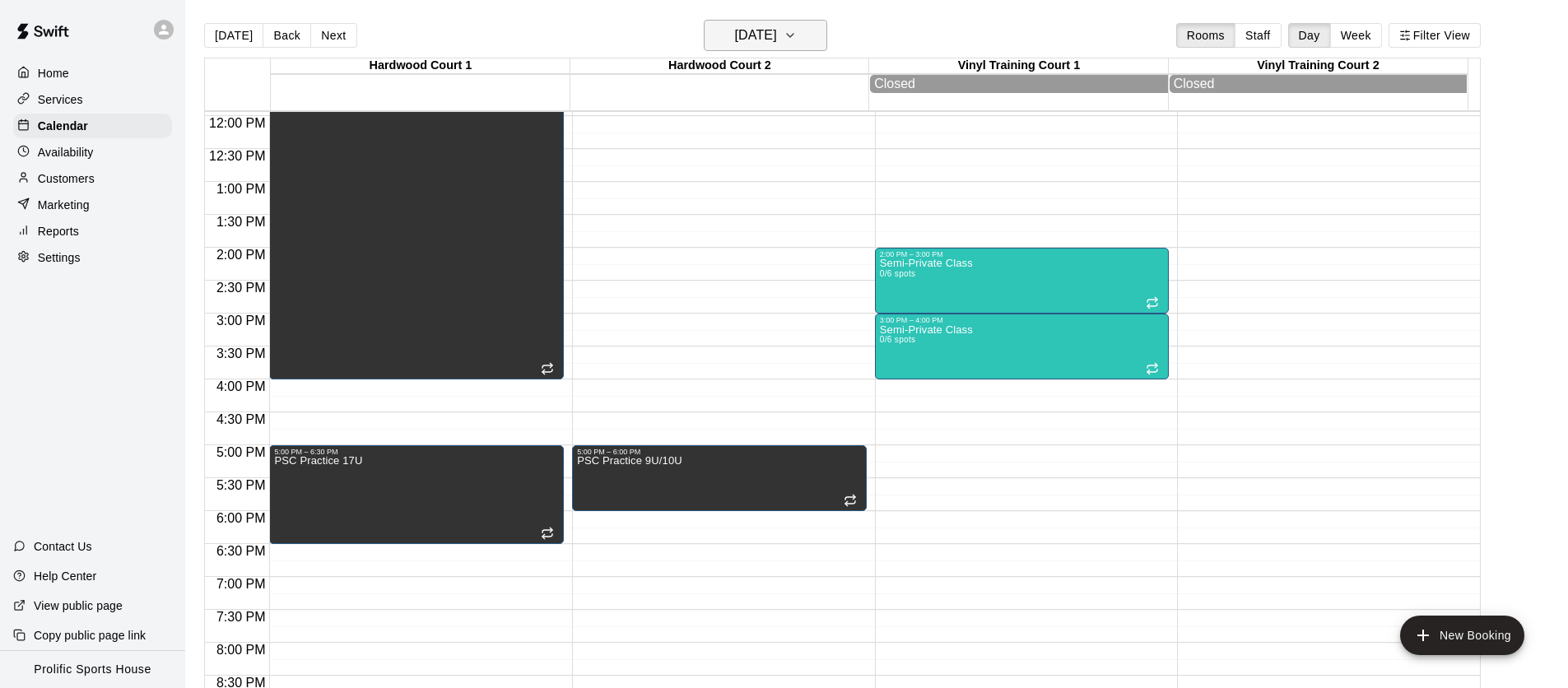
click at [750, 39] on h6 "[DATE]" at bounding box center [756, 35] width 42 height 23
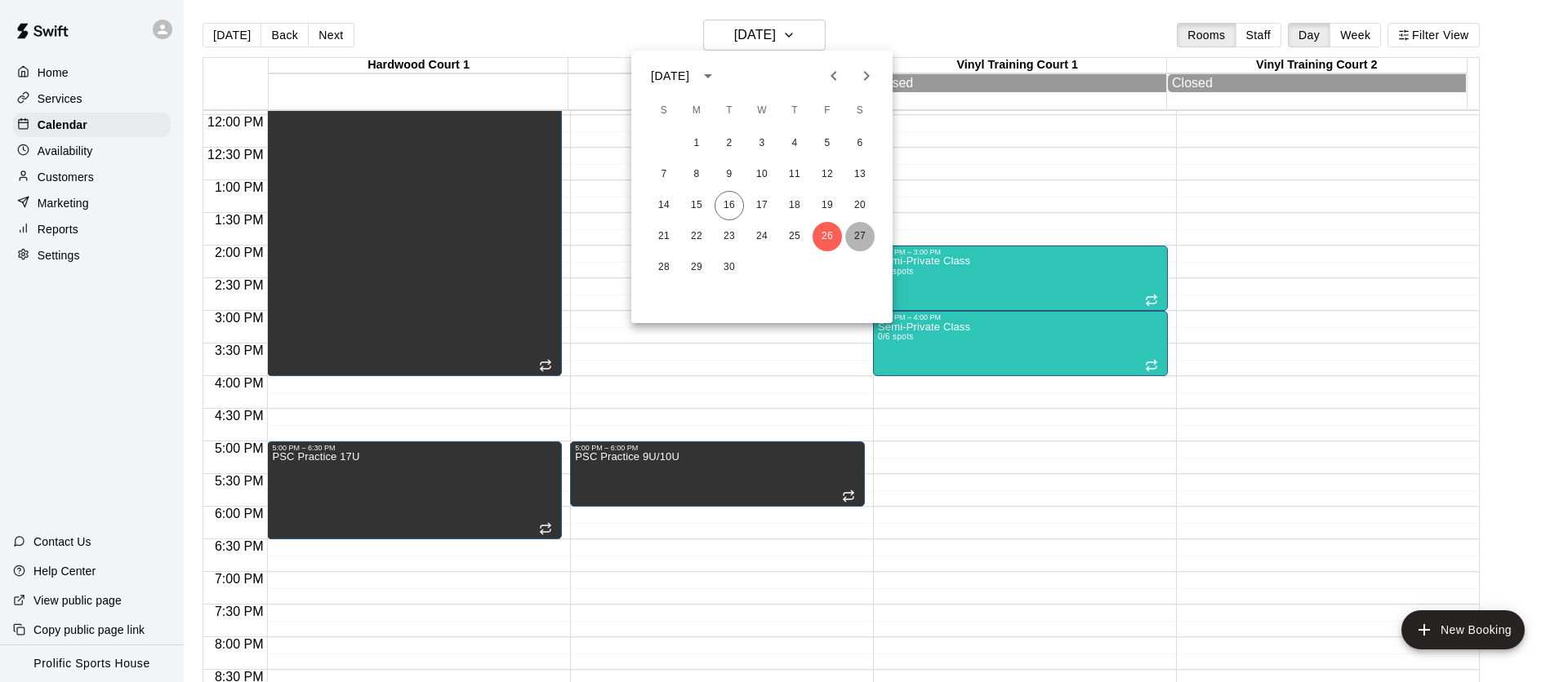
click at [854, 239] on button "27" at bounding box center [860, 237] width 29 height 29
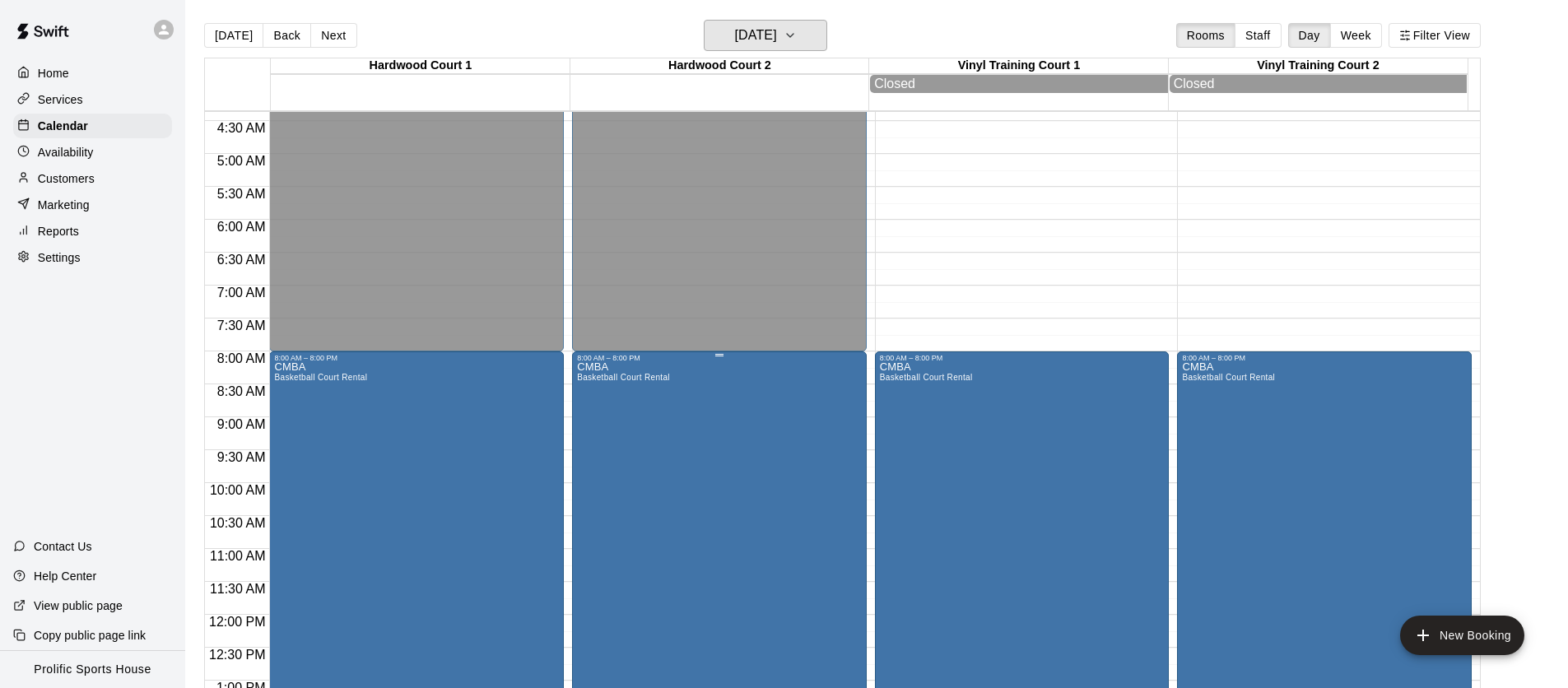
scroll to position [187, 0]
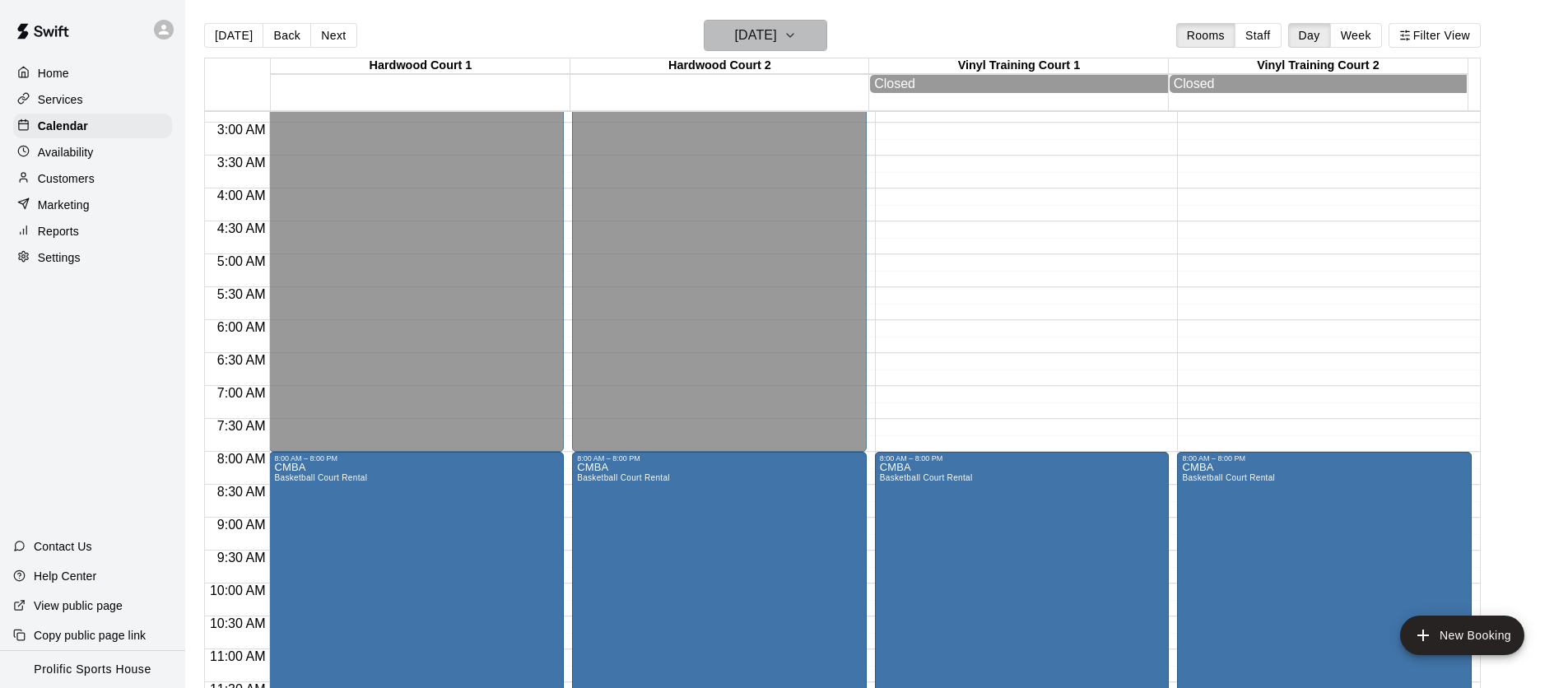
click at [757, 38] on h6 "[DATE]" at bounding box center [756, 35] width 42 height 23
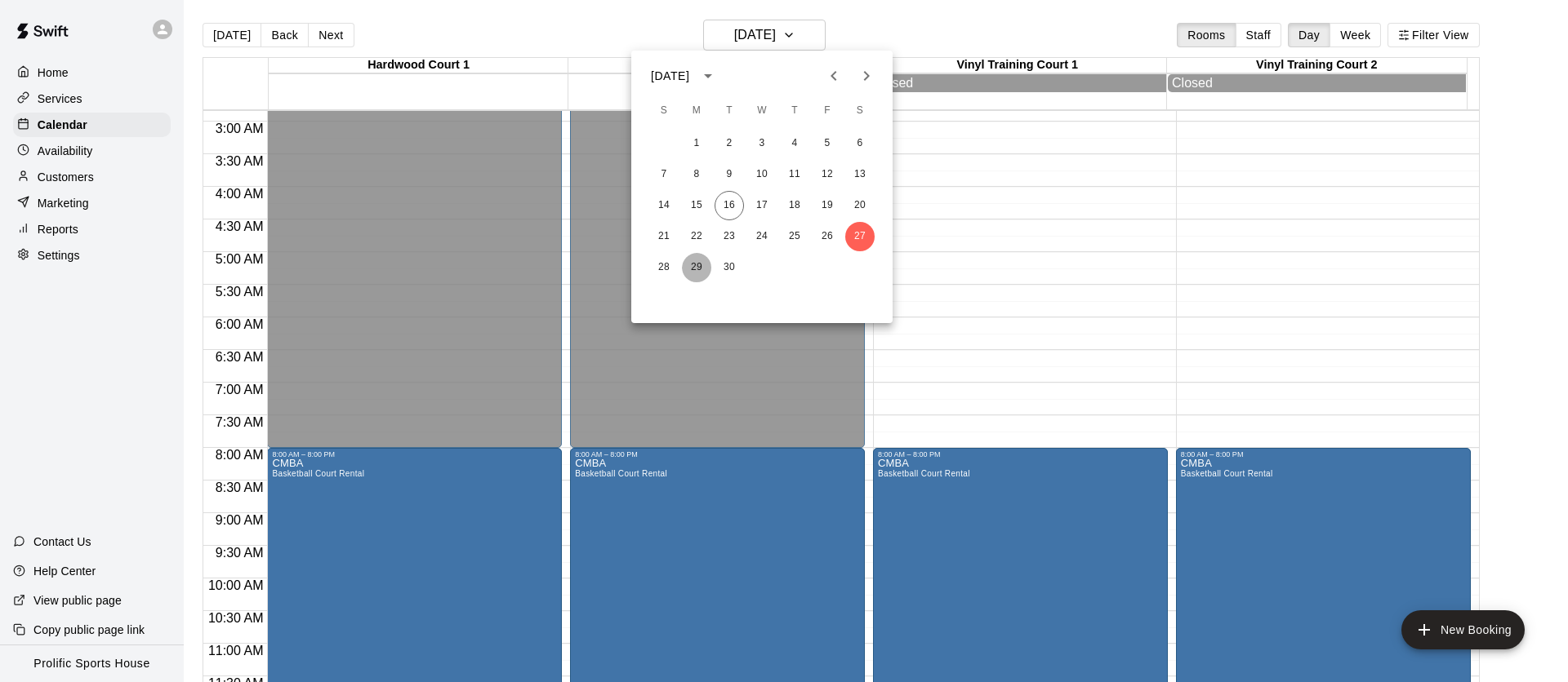
click at [694, 271] on button "29" at bounding box center [697, 268] width 29 height 29
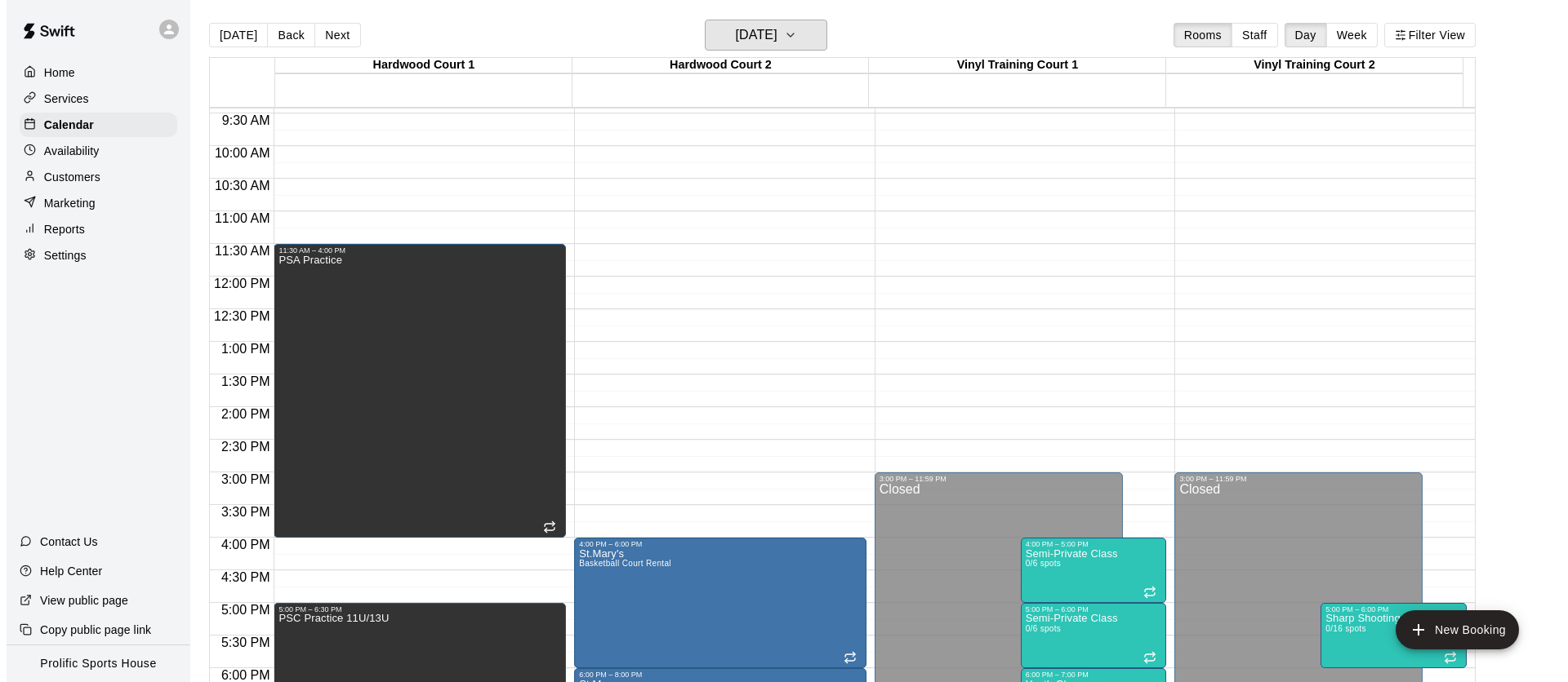
scroll to position [536, 0]
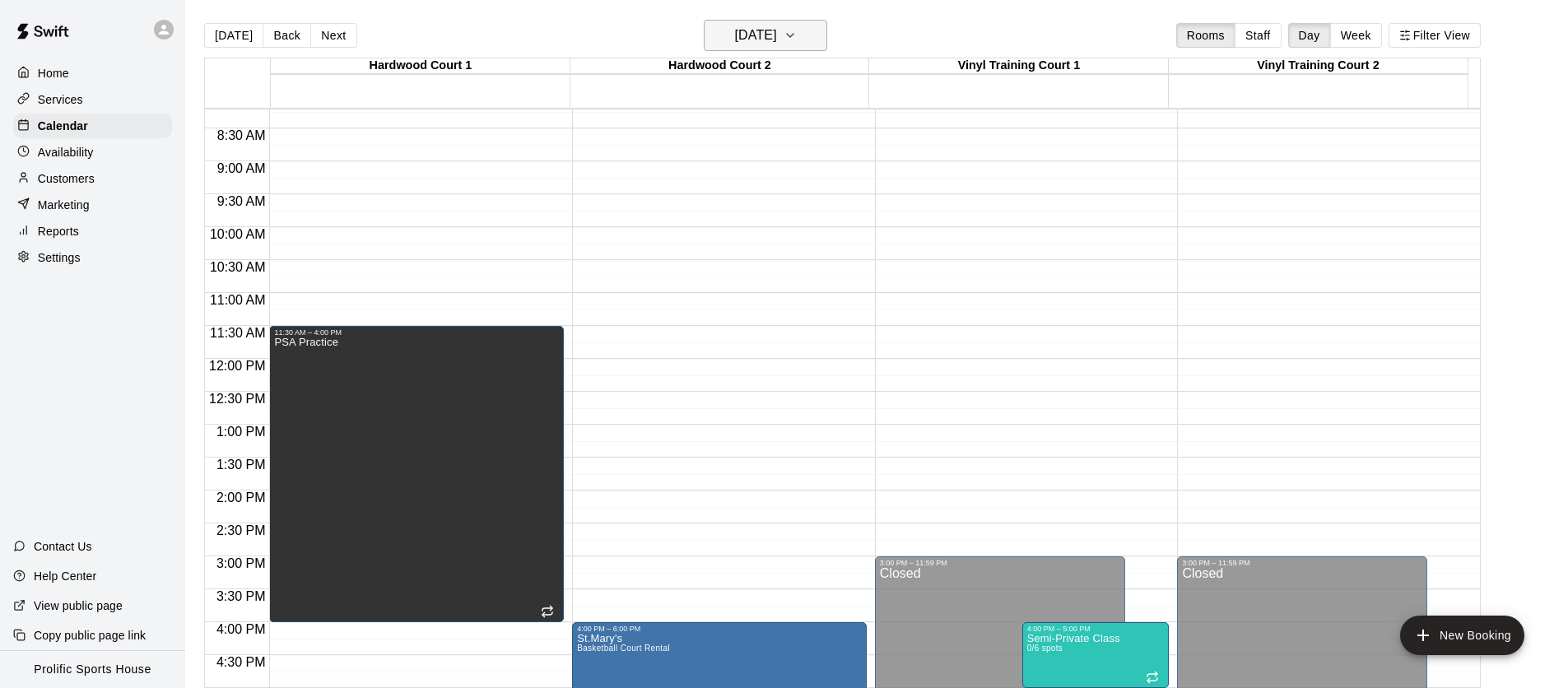
click at [770, 44] on h6 "[DATE]" at bounding box center [756, 35] width 42 height 23
